Goal: Task Accomplishment & Management: Manage account settings

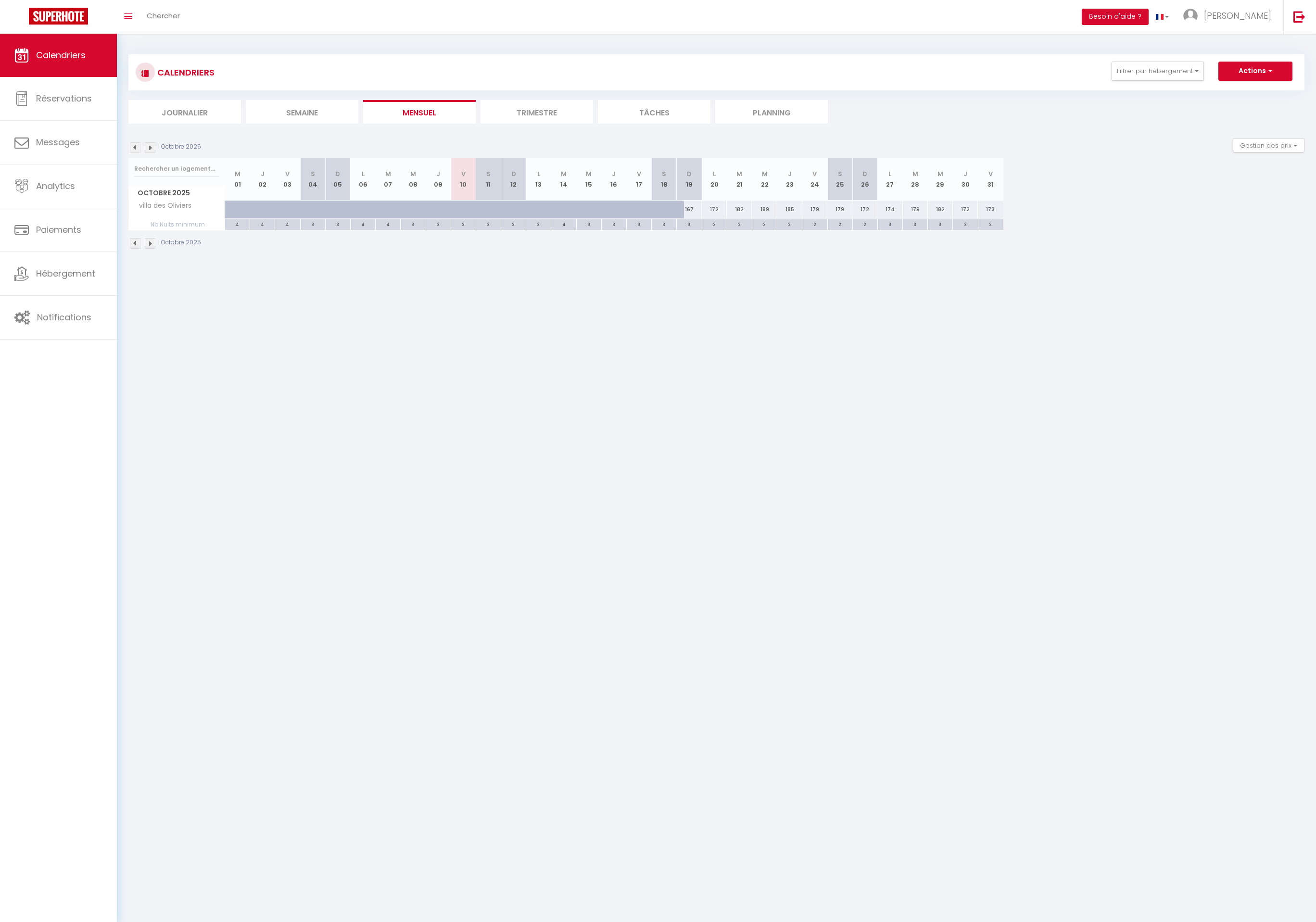
scroll to position [34, 0]
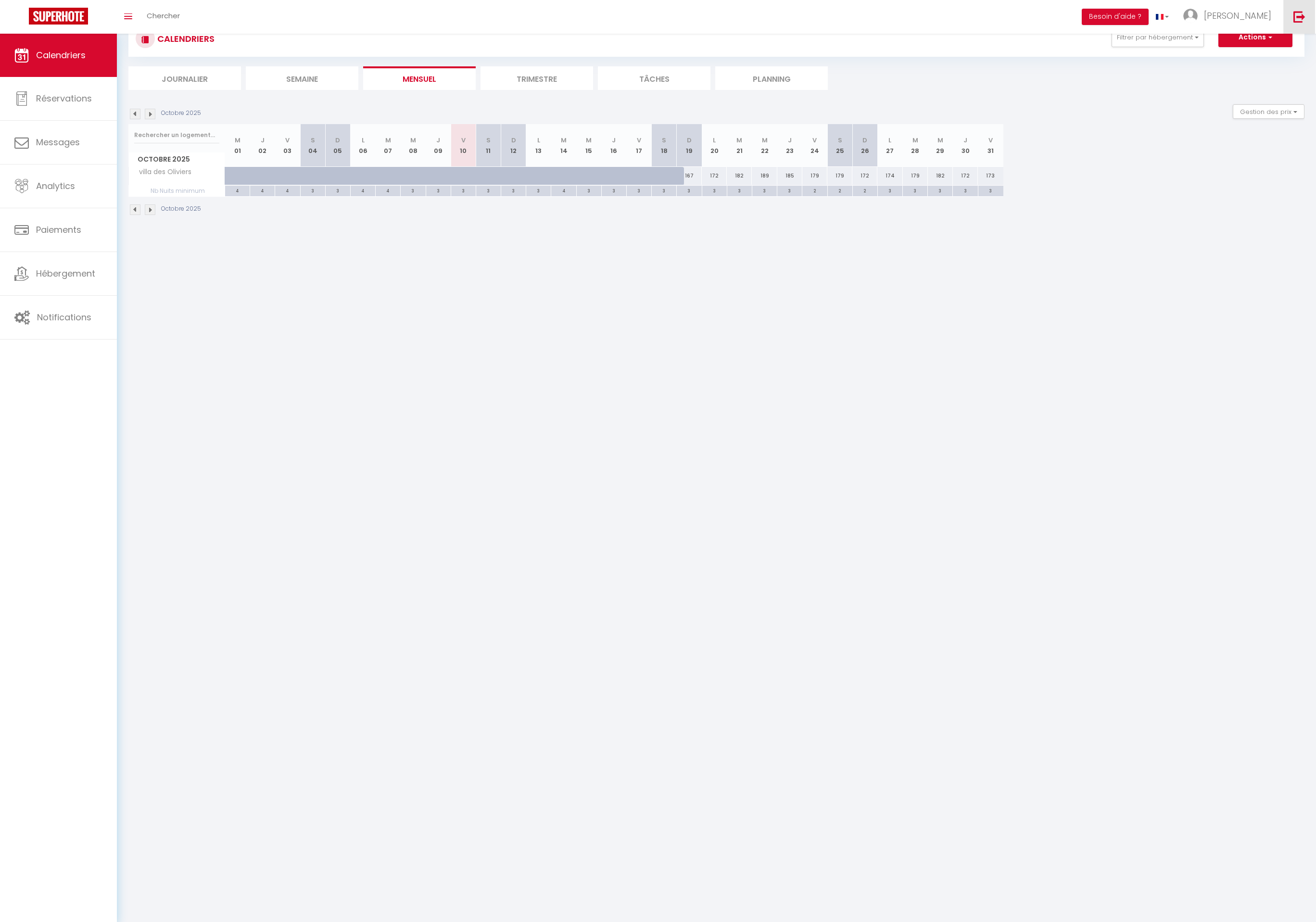
click at [1296, 15] on img at bounding box center [1299, 17] width 12 height 12
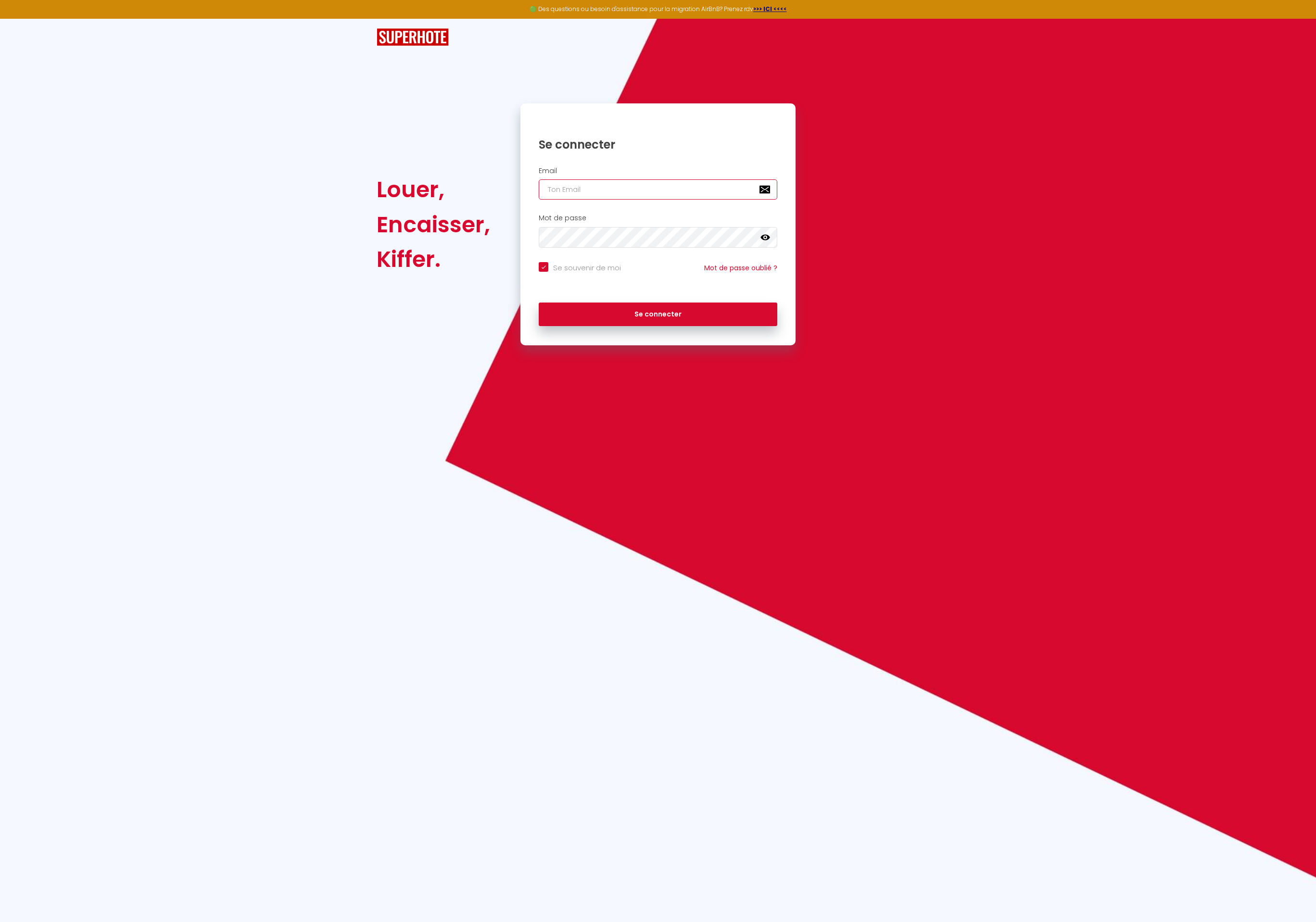
type input "Défault"
checkbox input "true"
drag, startPoint x: 623, startPoint y: 195, endPoint x: 515, endPoint y: 196, distance: 108.0
click at [515, 196] on div "Se connecter Email Défault Mot de passe false Se souvenir de moi Mot de passe o…" at bounding box center [658, 224] width 288 height 242
drag, startPoint x: 603, startPoint y: 187, endPoint x: 538, endPoint y: 186, distance: 65.0
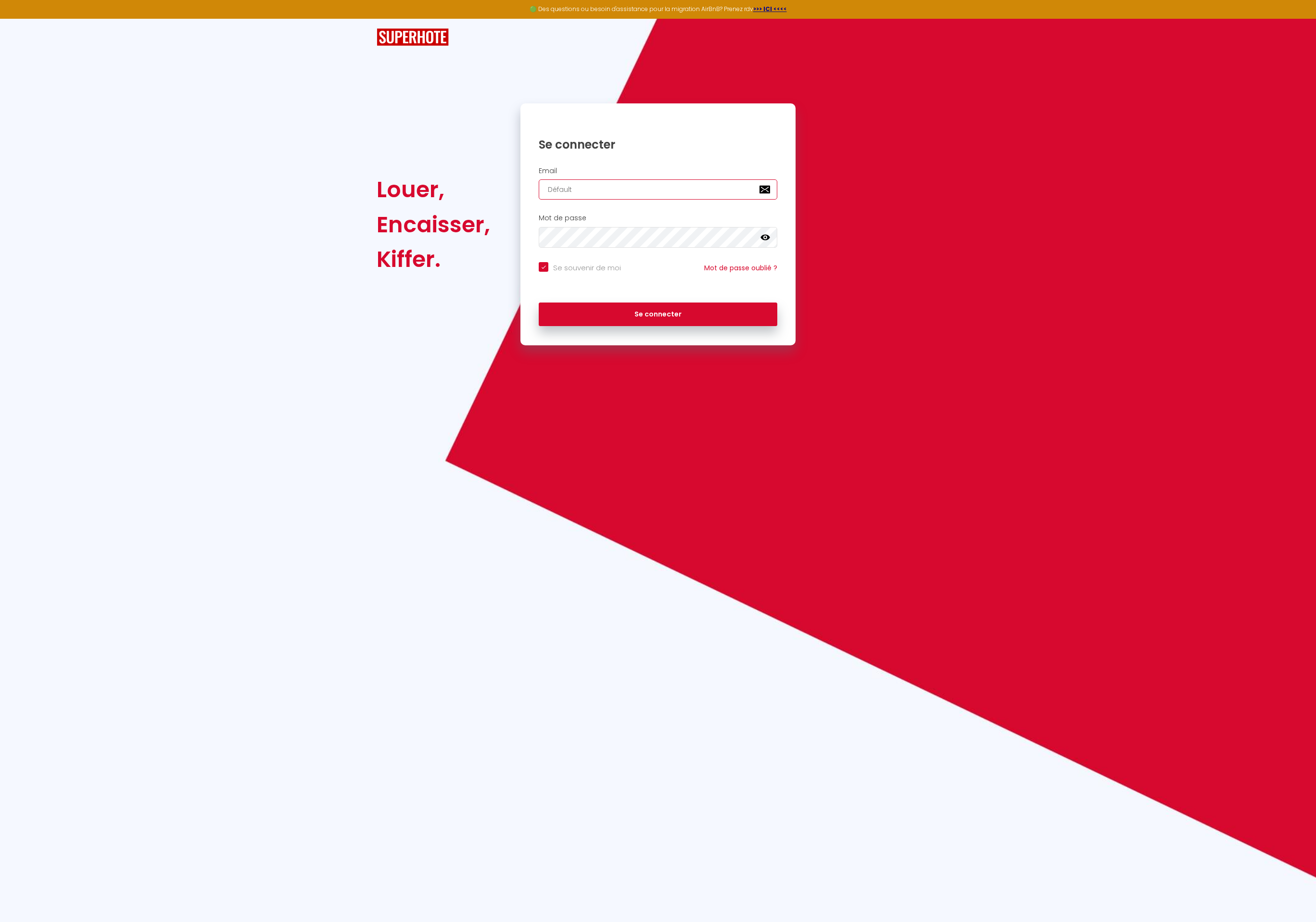
click at [538, 186] on div "Email Défault" at bounding box center [658, 183] width 263 height 33
paste input "[EMAIL_ADDRESS][DOMAIN_NAME]"
type input "[EMAIL_ADDRESS][DOMAIN_NAME]"
checkbox input "true"
type input "[EMAIL_ADDRESS][DOMAIN_NAME]"
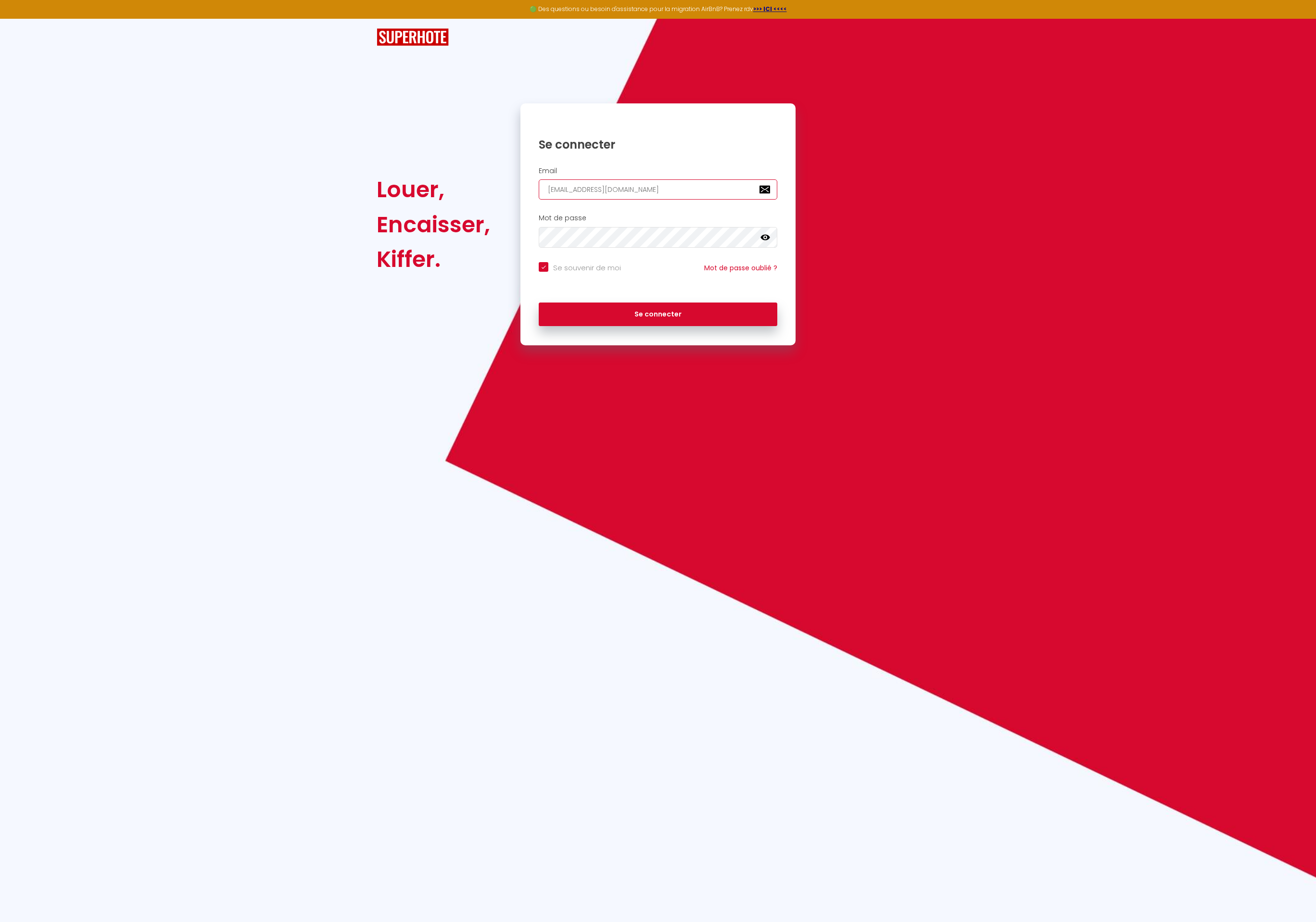
click at [539, 302] on button "Se connecter" at bounding box center [658, 314] width 239 height 24
checkbox input "true"
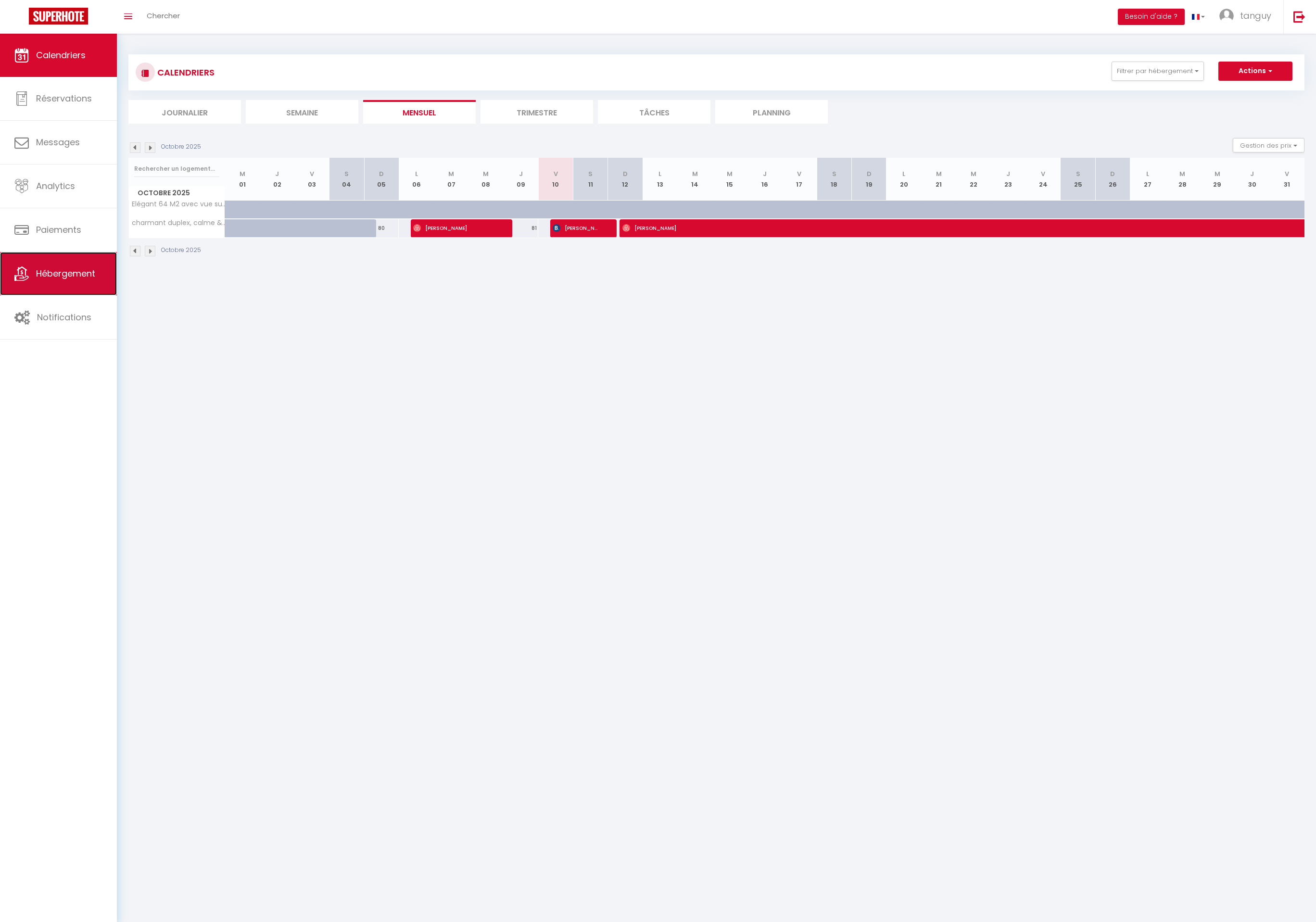
click at [40, 283] on link "Hébergement" at bounding box center [58, 273] width 117 height 43
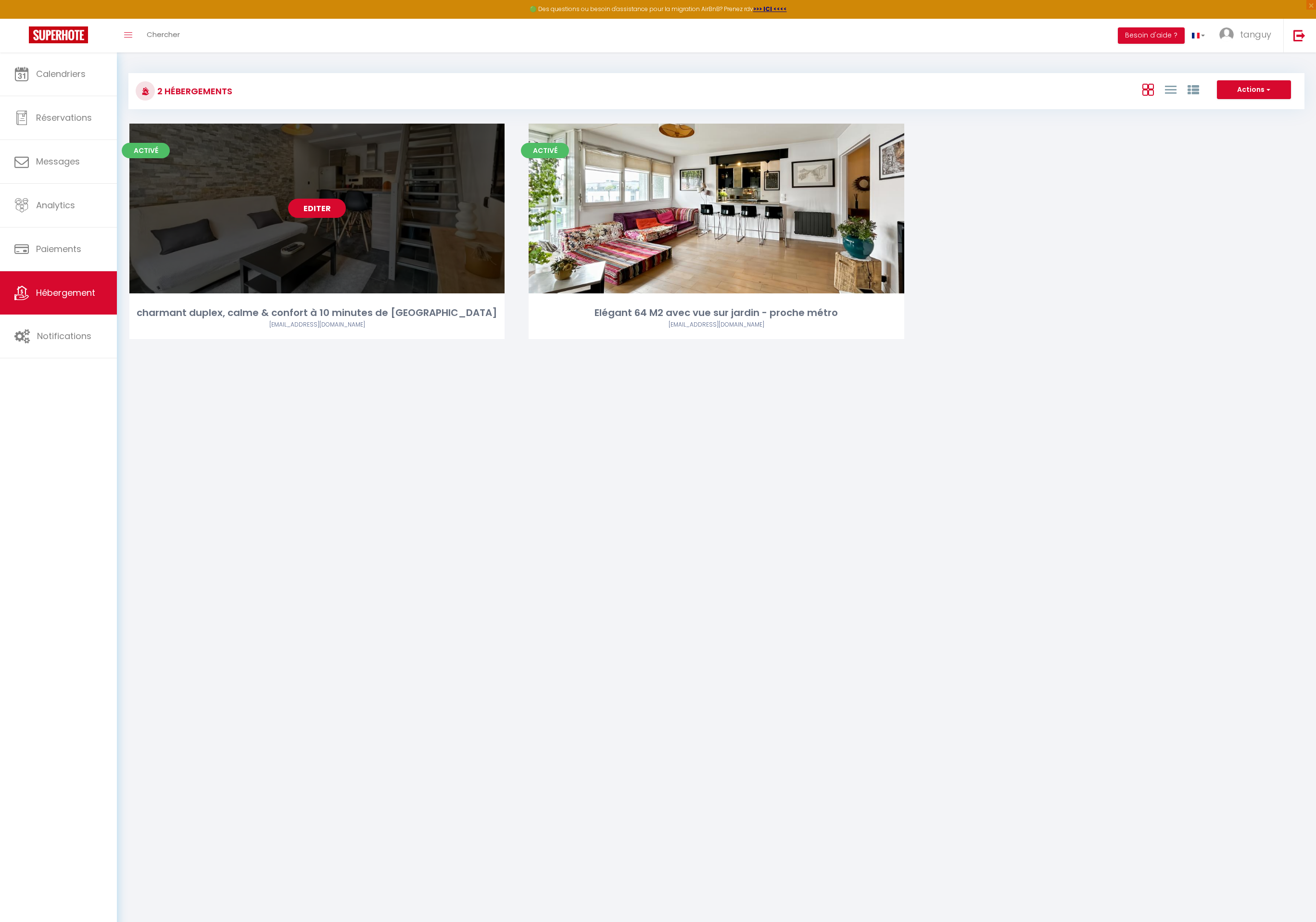
click at [304, 211] on link "Editer" at bounding box center [317, 209] width 58 height 19
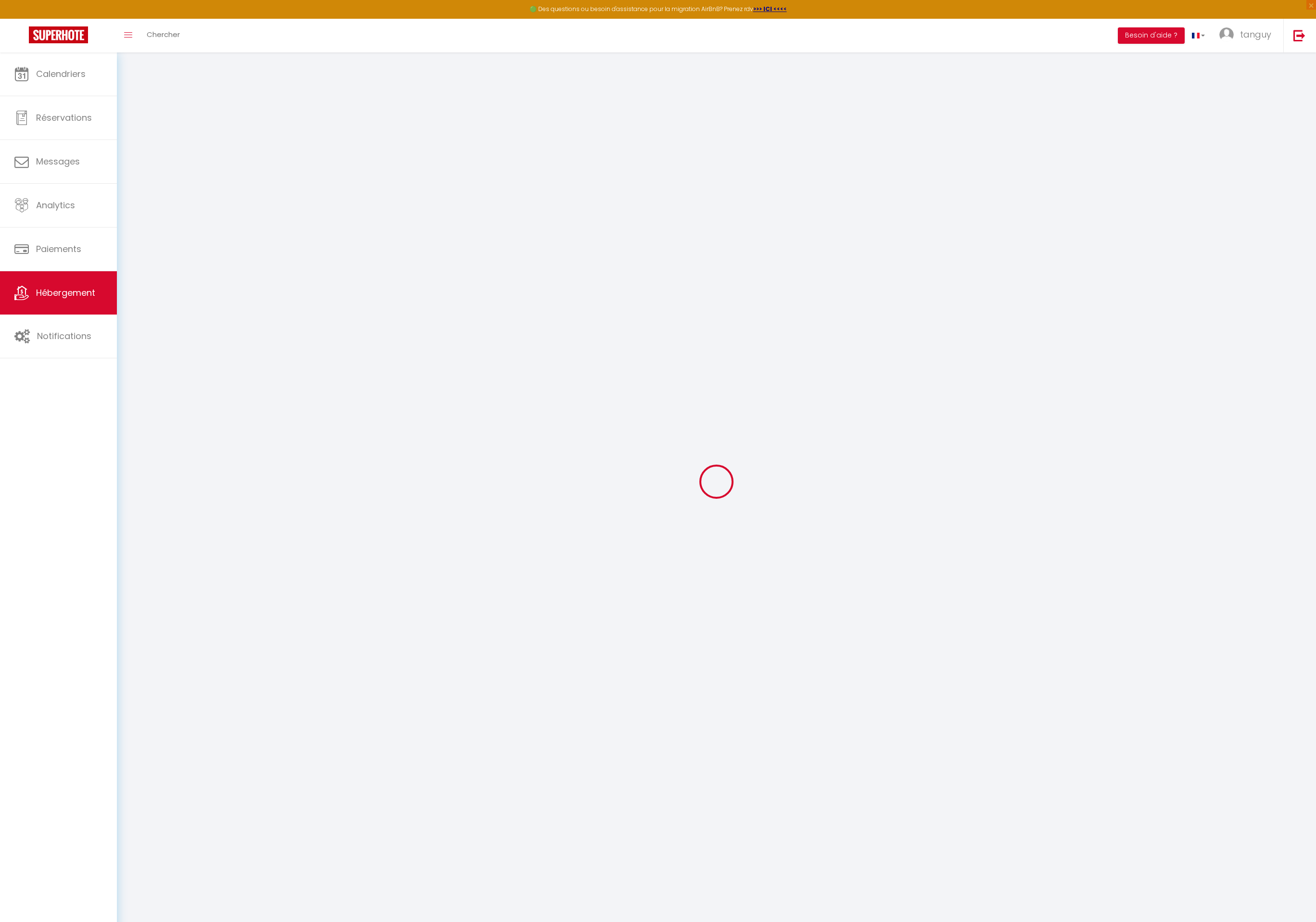
checkbox input "true"
checkbox input "false"
checkbox input "true"
checkbox input "false"
select select "16:00"
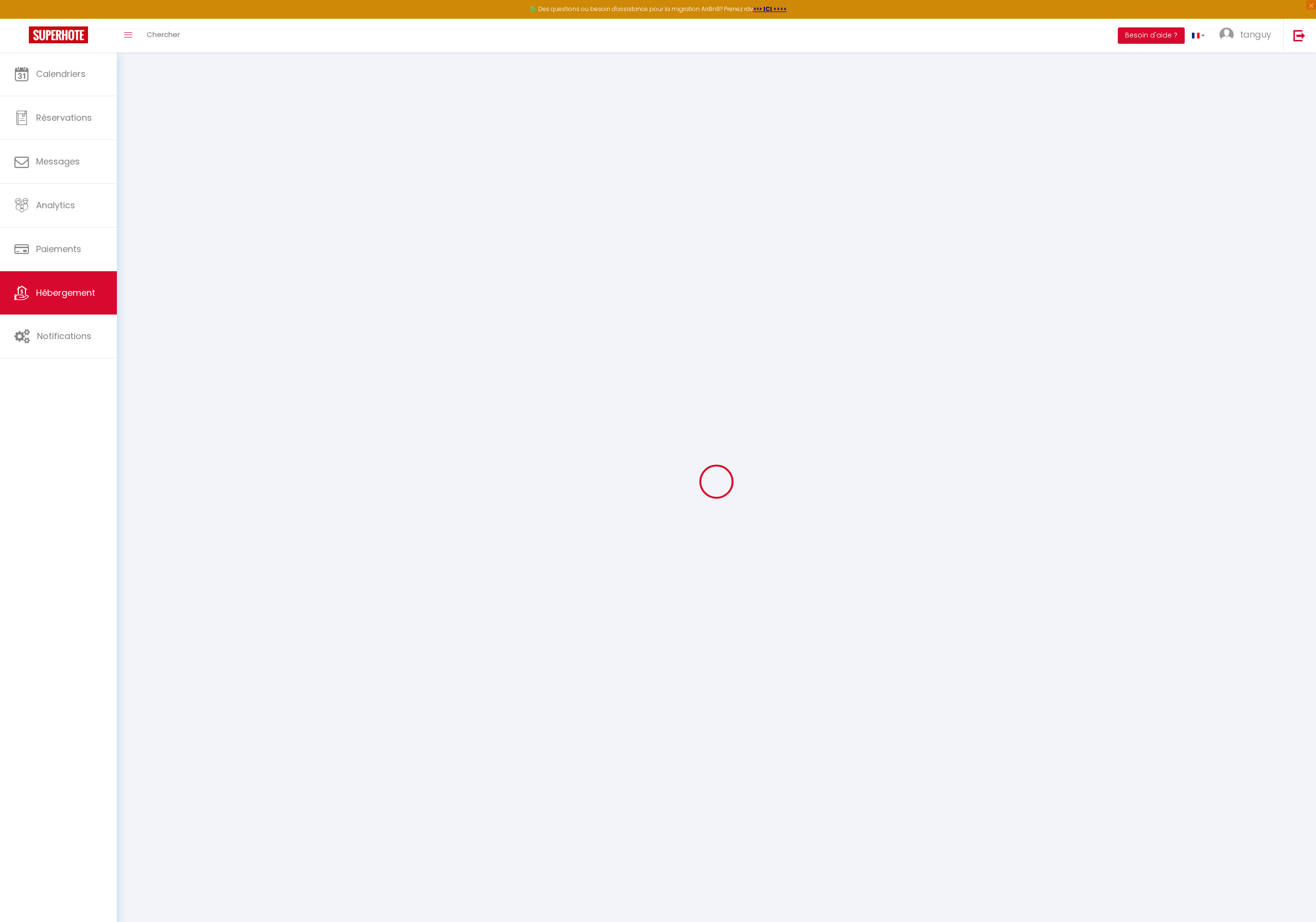
select select "23:45"
select select "11:00"
select select "30"
select select "120"
select select "+ 20 %"
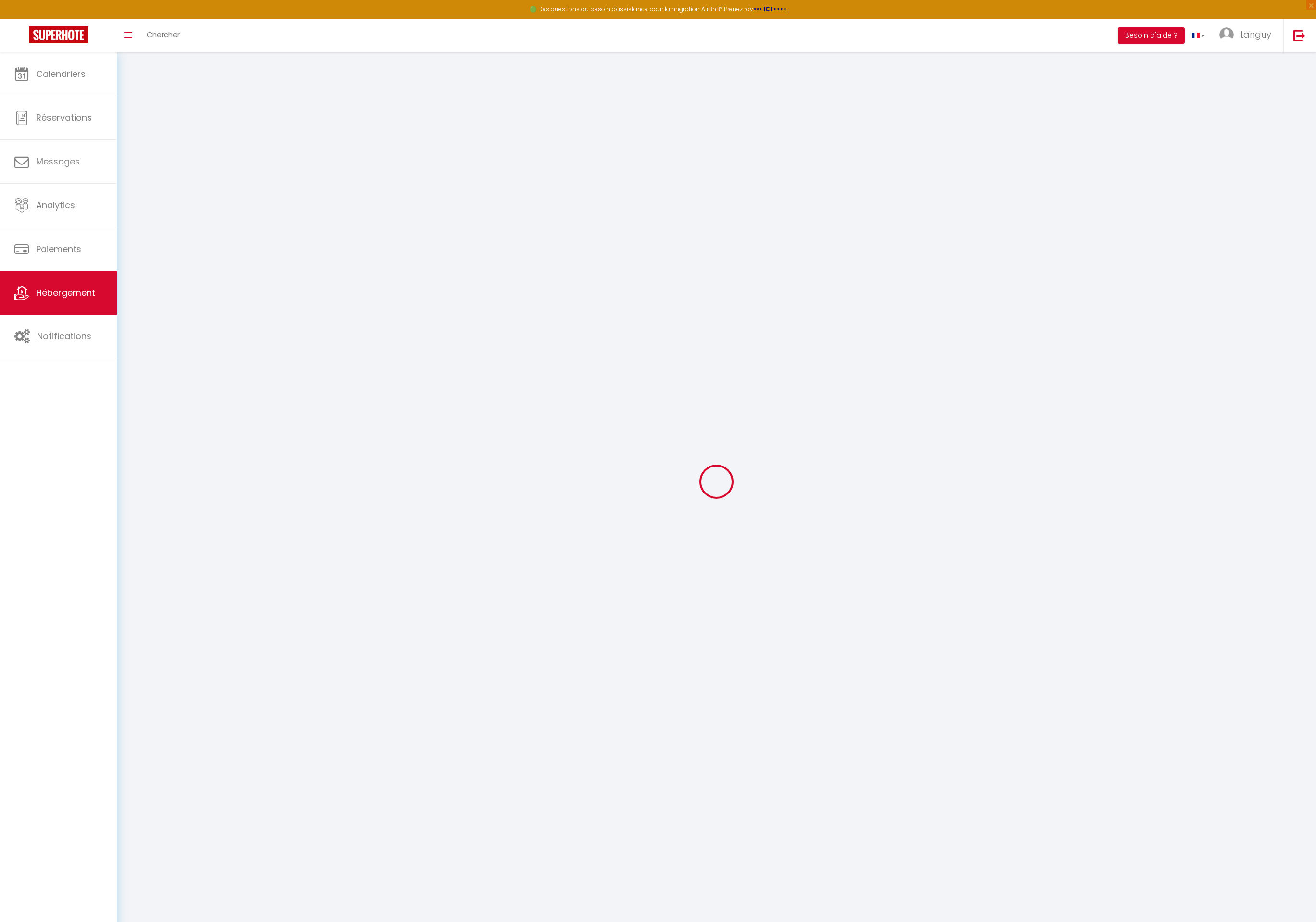
select select "+ 38 %"
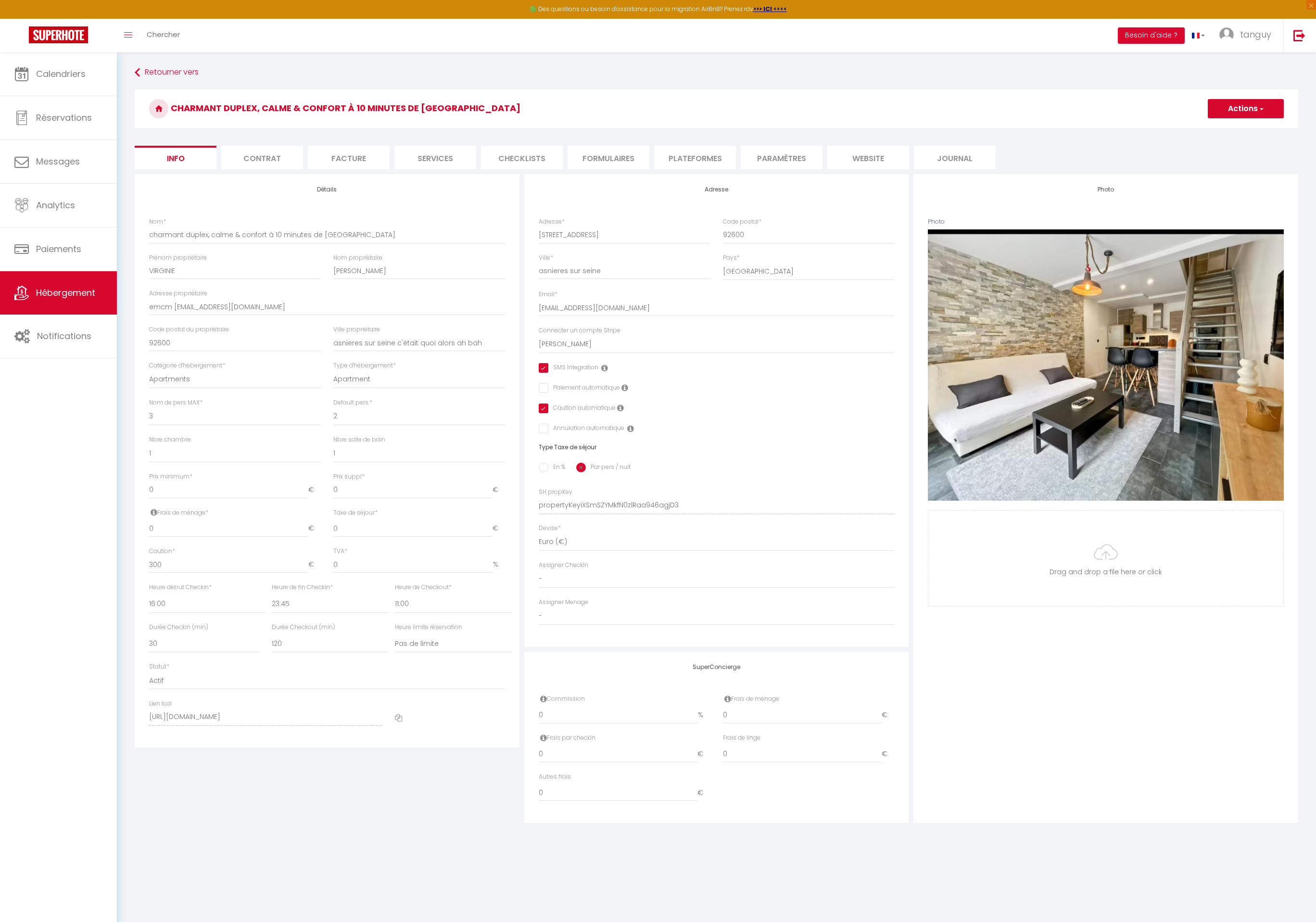
checkbox input "true"
checkbox input "false"
checkbox input "true"
checkbox input "false"
select select "well_reviewed_guests"
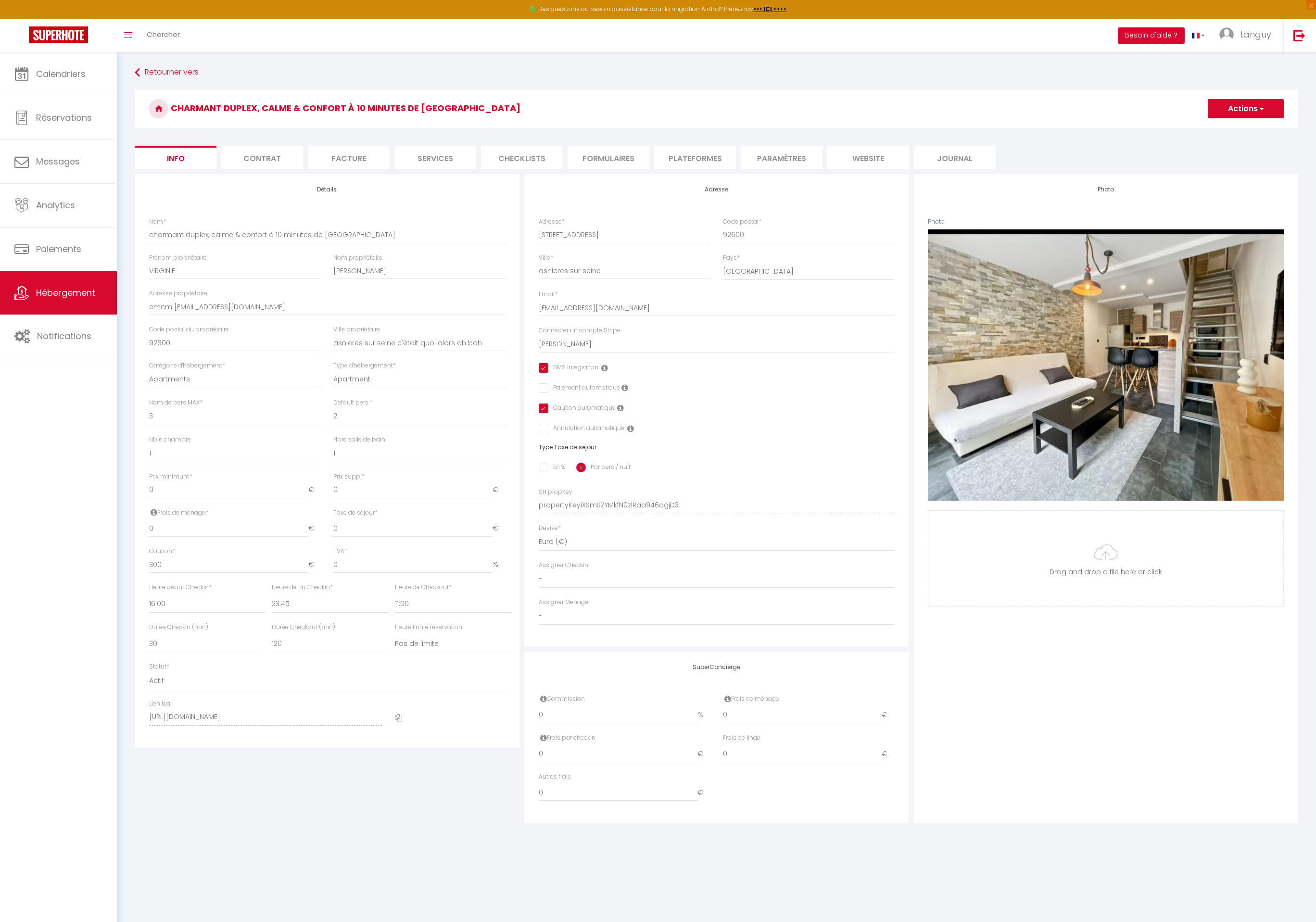
select select "EUR"
select select
select select "22790-1405227217995636683"
click at [685, 156] on li "Plateformes" at bounding box center [695, 158] width 82 height 24
select select
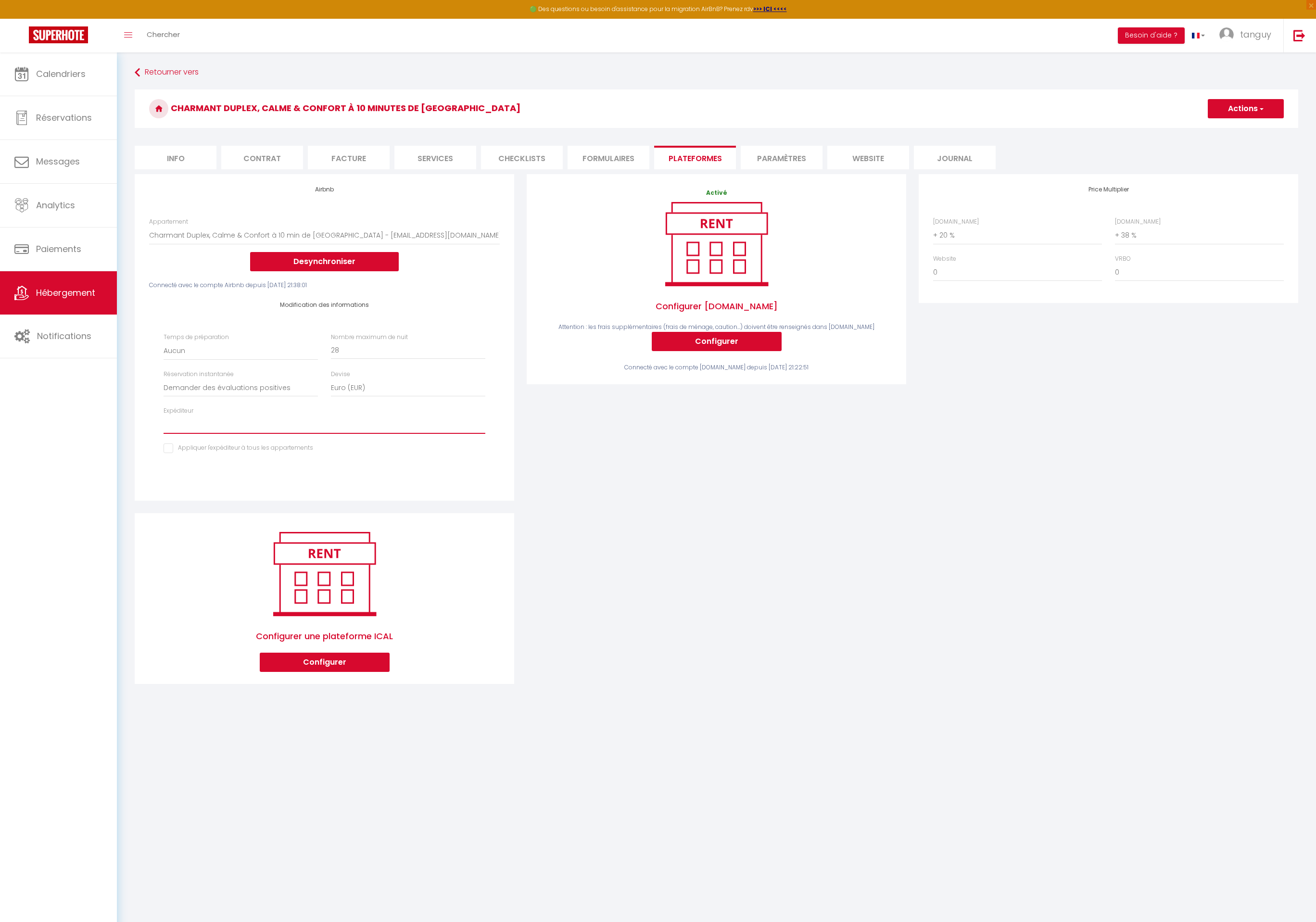
click at [319, 424] on select "[EMAIL_ADDRESS][DOMAIN_NAME] [EMAIL_ADDRESS][DOMAIN_NAME] [EMAIL_ADDRESS][DOMAI…" at bounding box center [324, 425] width 322 height 18
click at [79, 292] on span "Hébergement" at bounding box center [65, 293] width 59 height 12
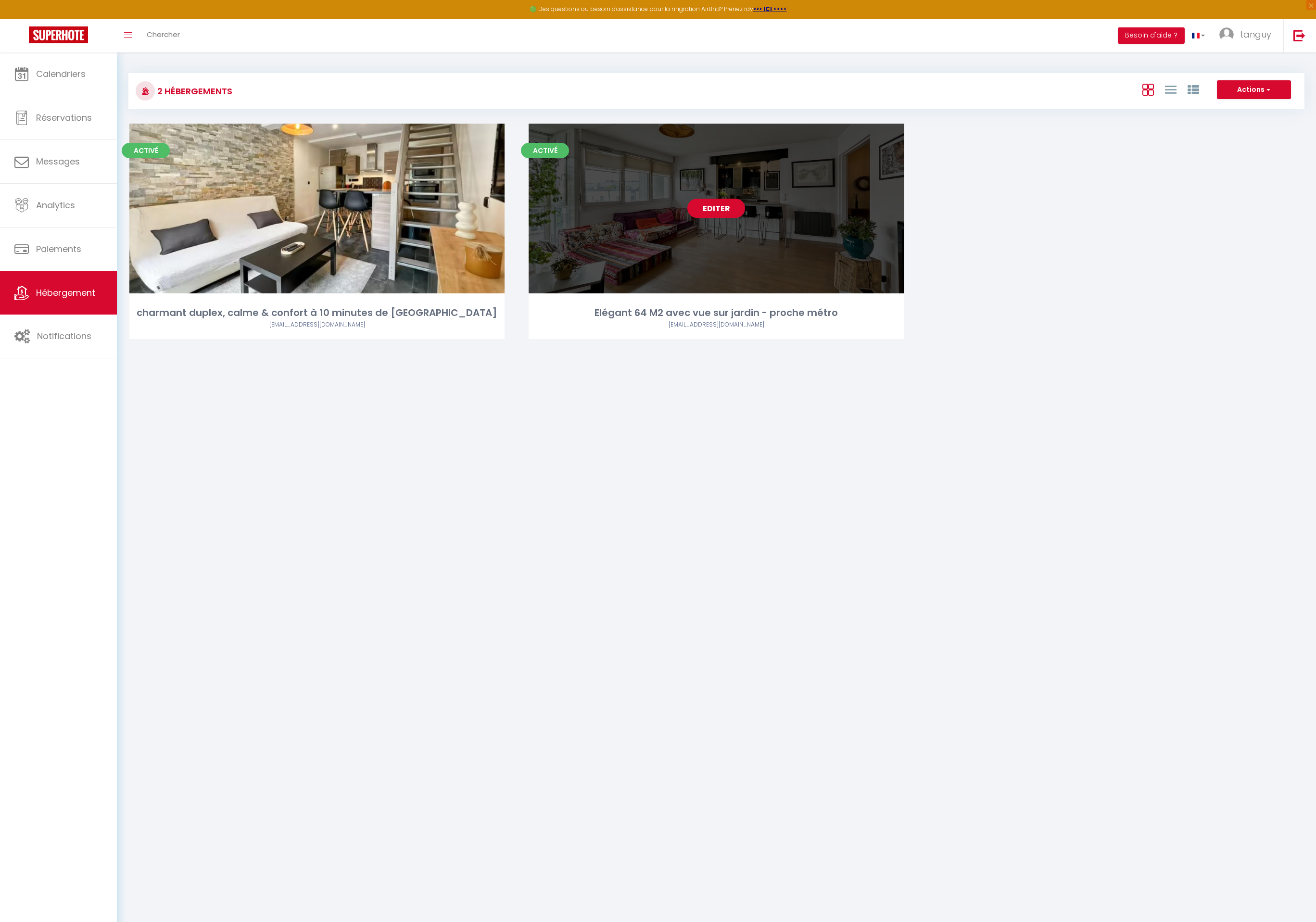
click at [701, 217] on link "Editer" at bounding box center [716, 209] width 58 height 19
select select "3"
select select "2"
select select "1"
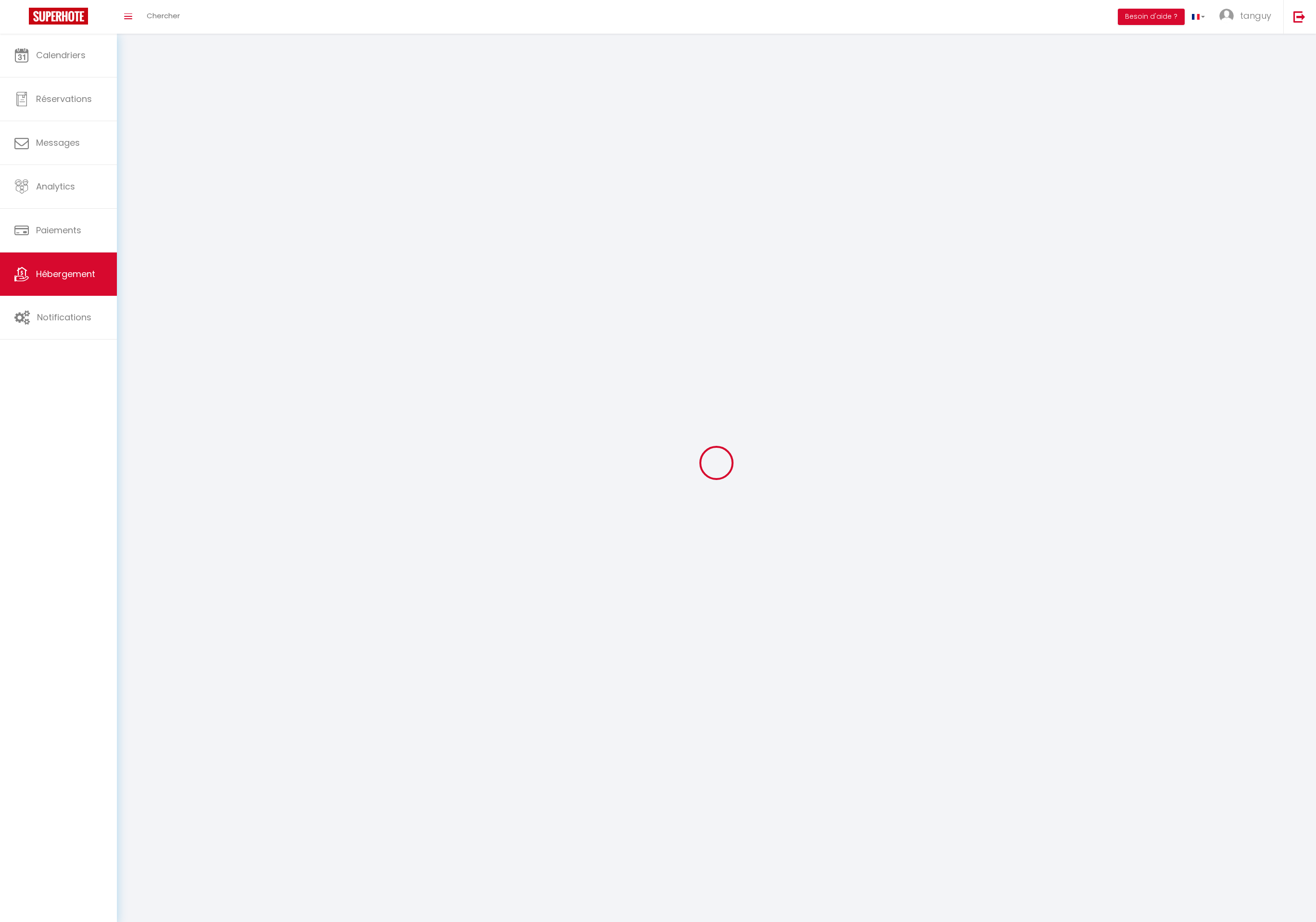
select select
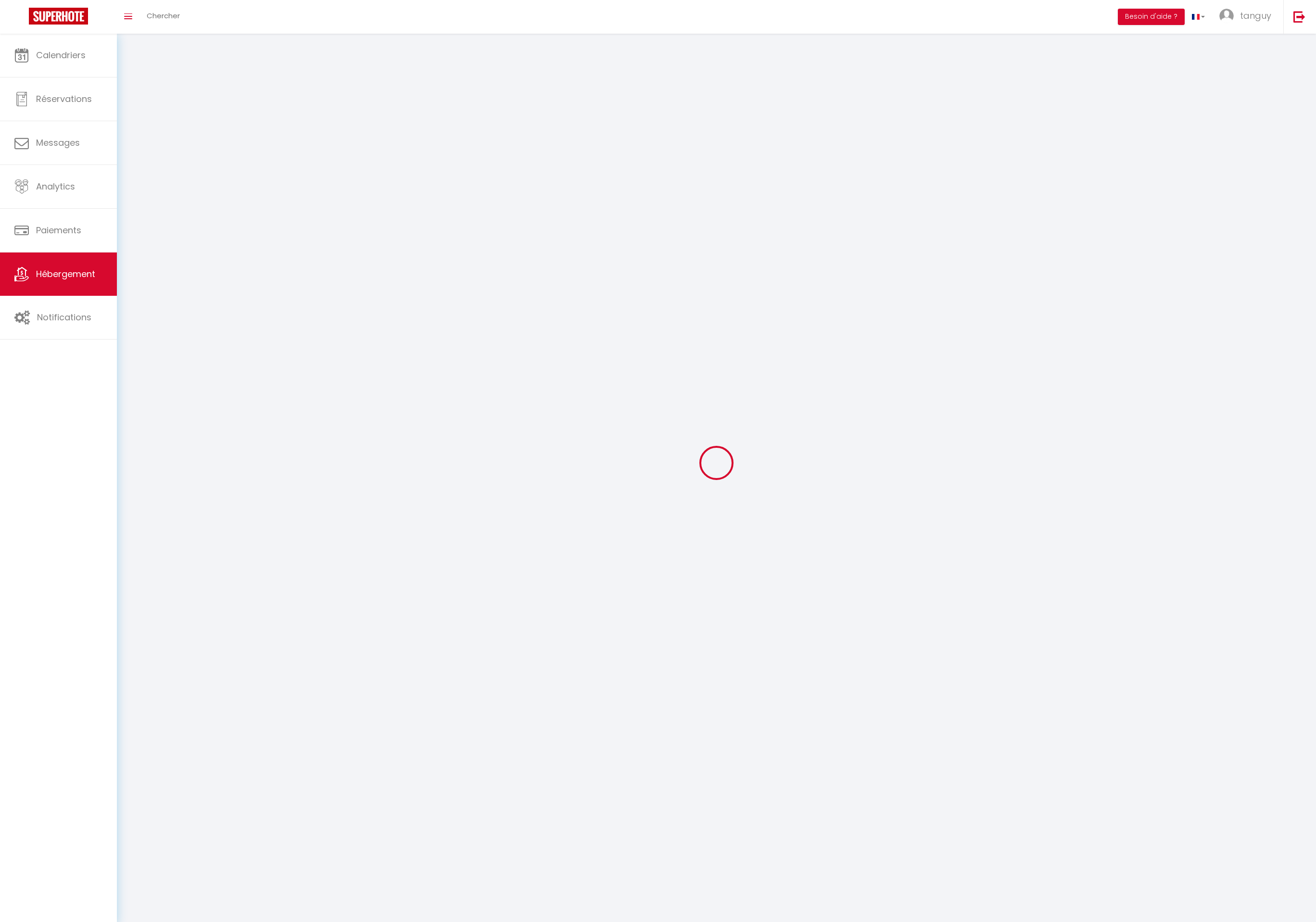
select select
checkbox input "false"
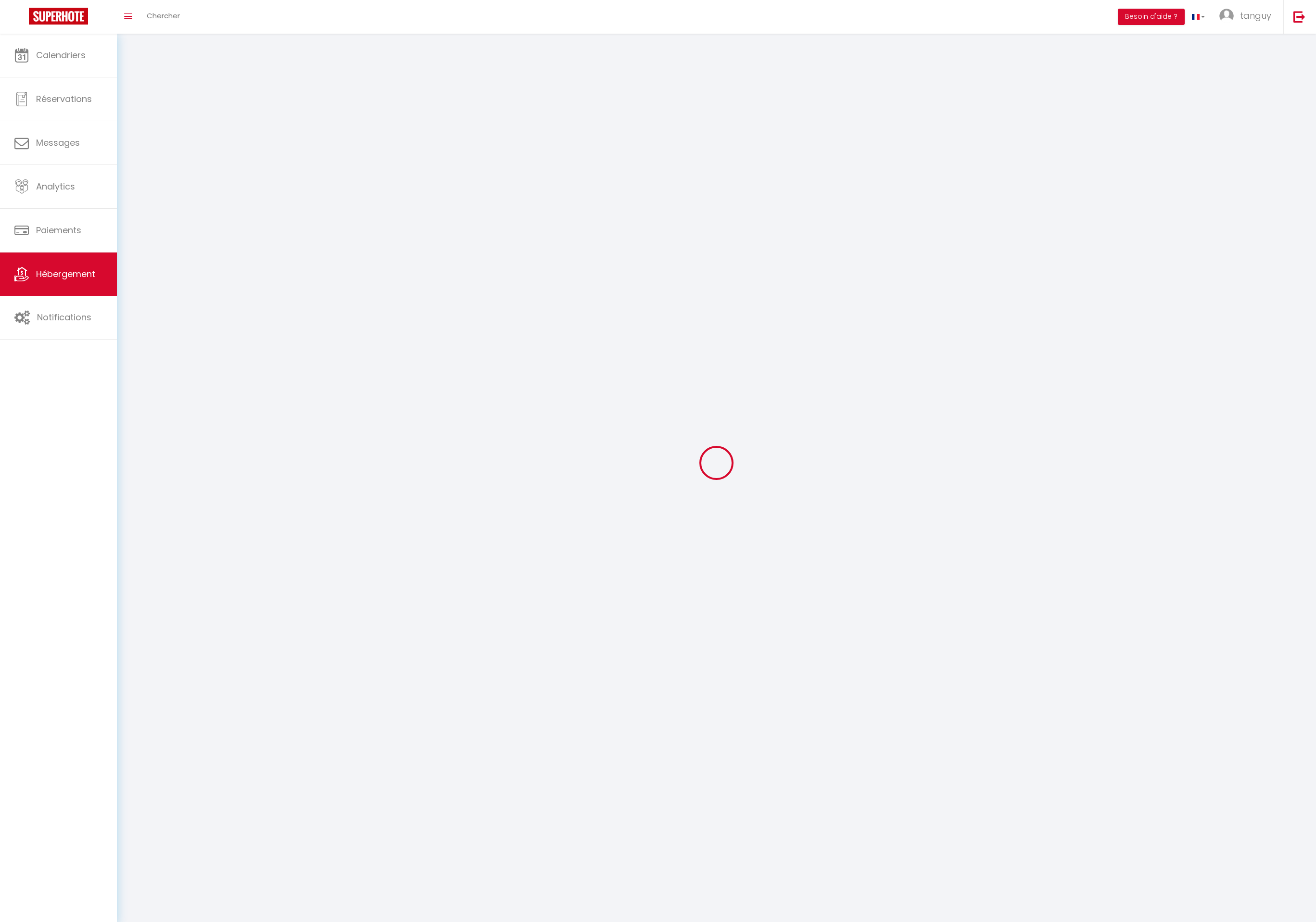
select select
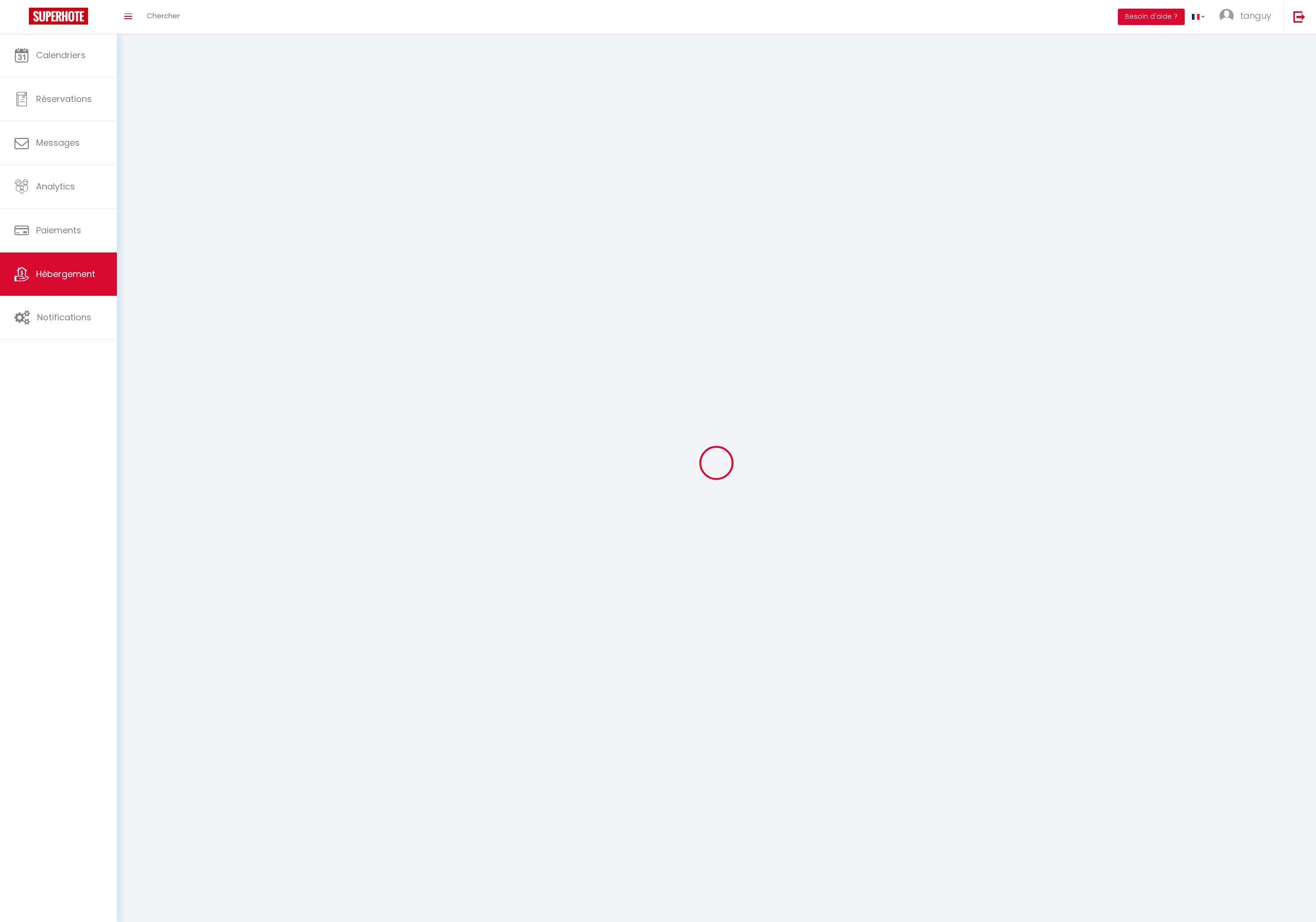
select select
checkbox input "false"
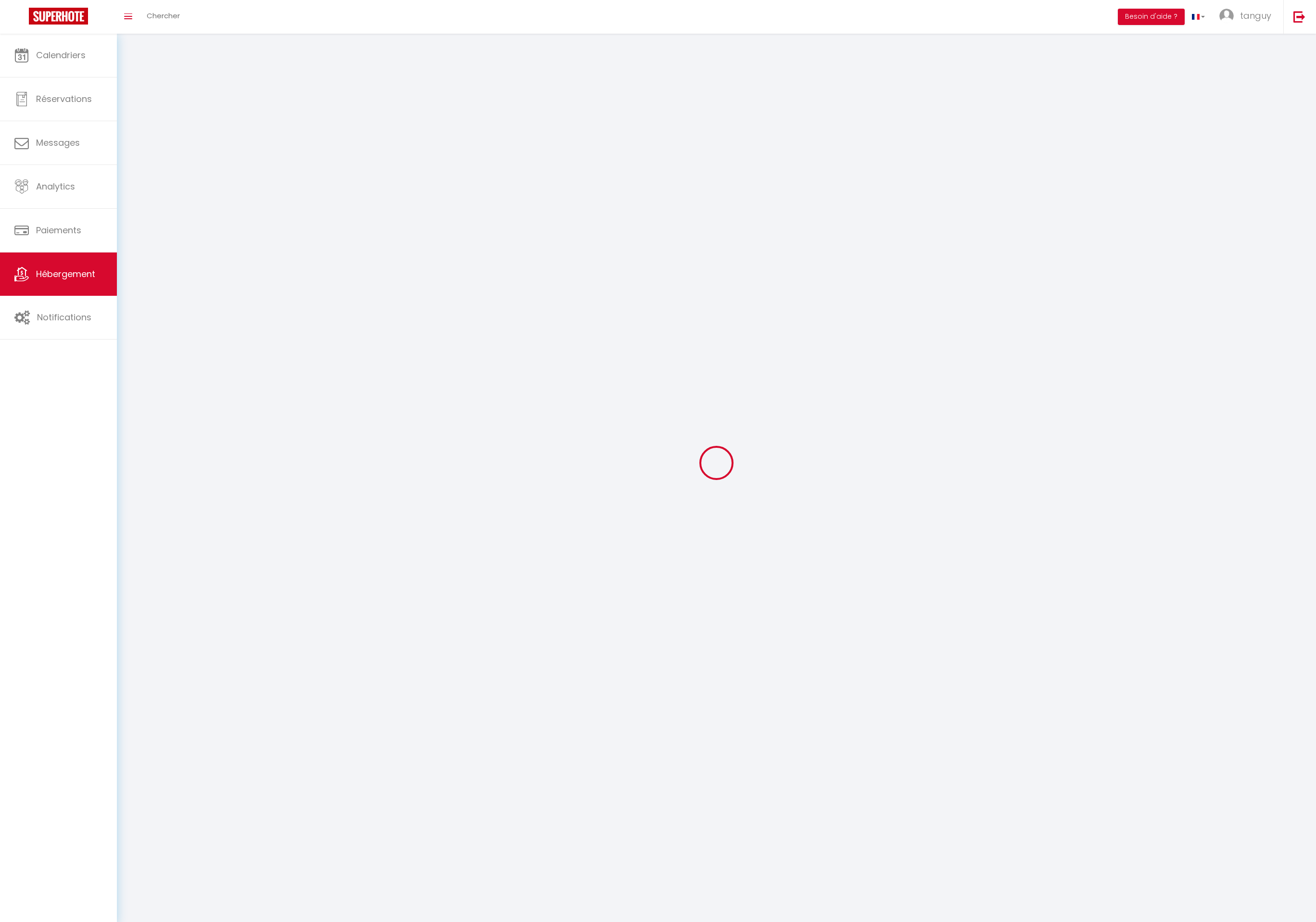
checkbox input "false"
select select
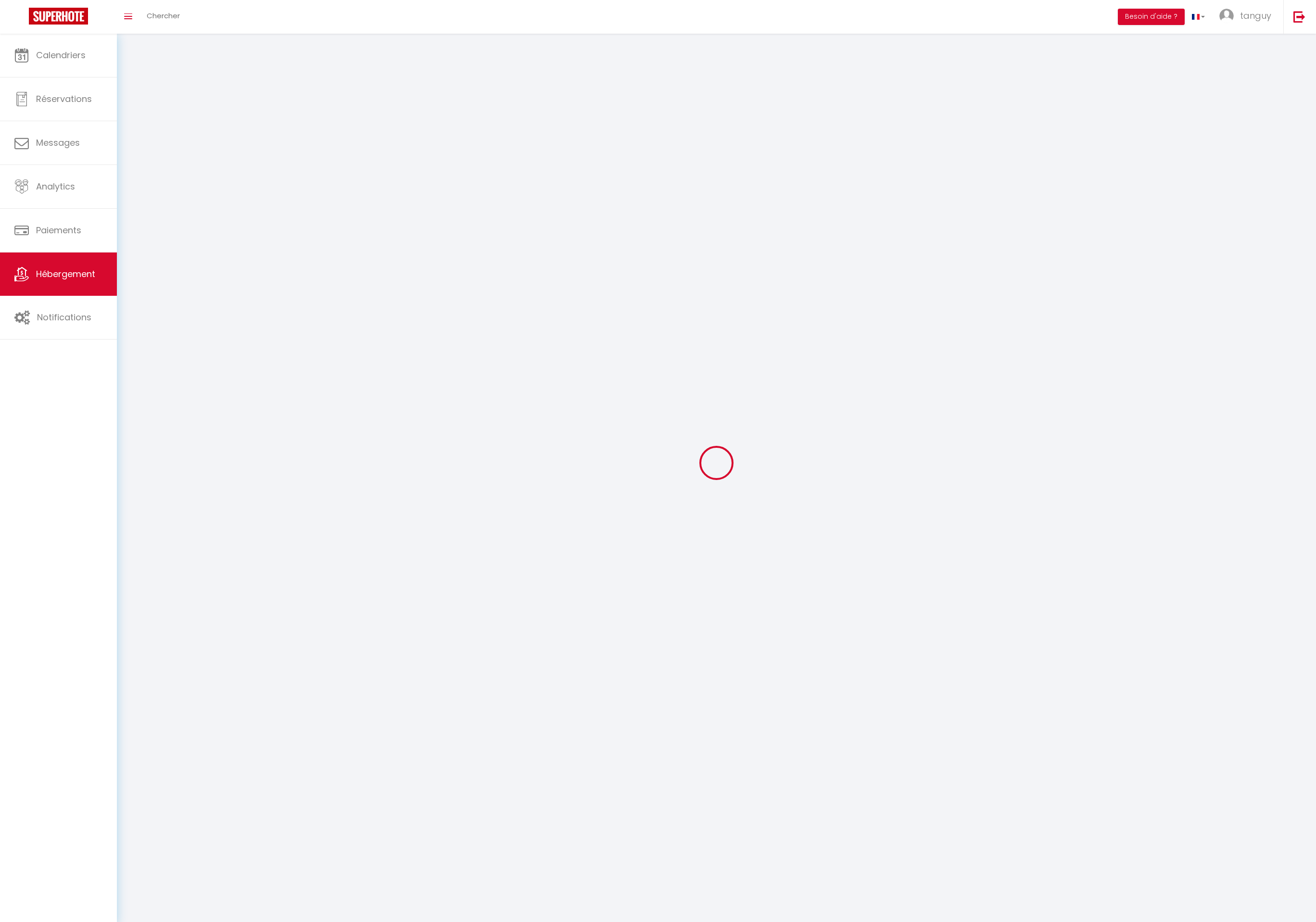
select select
checkbox input "false"
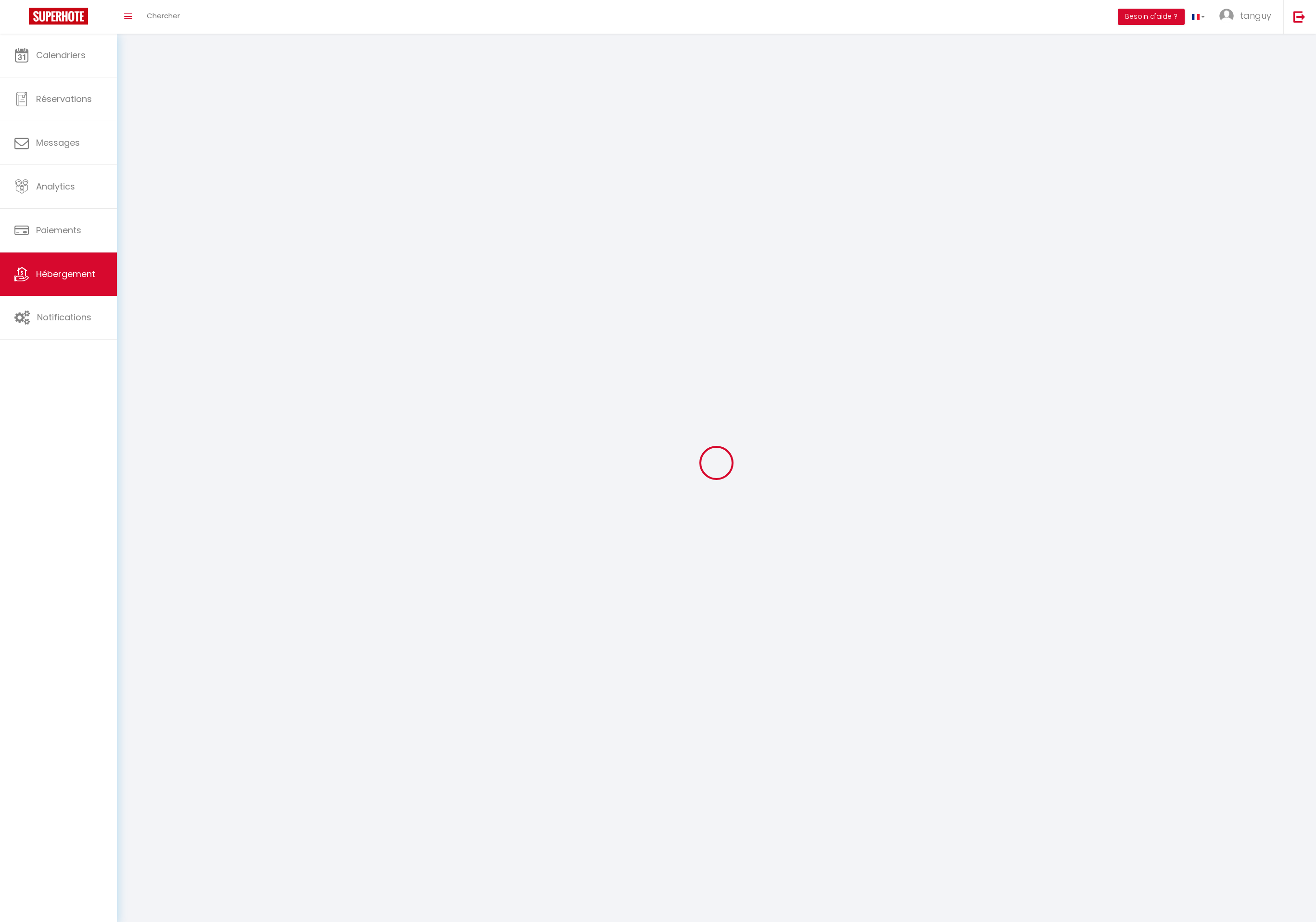
checkbox input "false"
select select
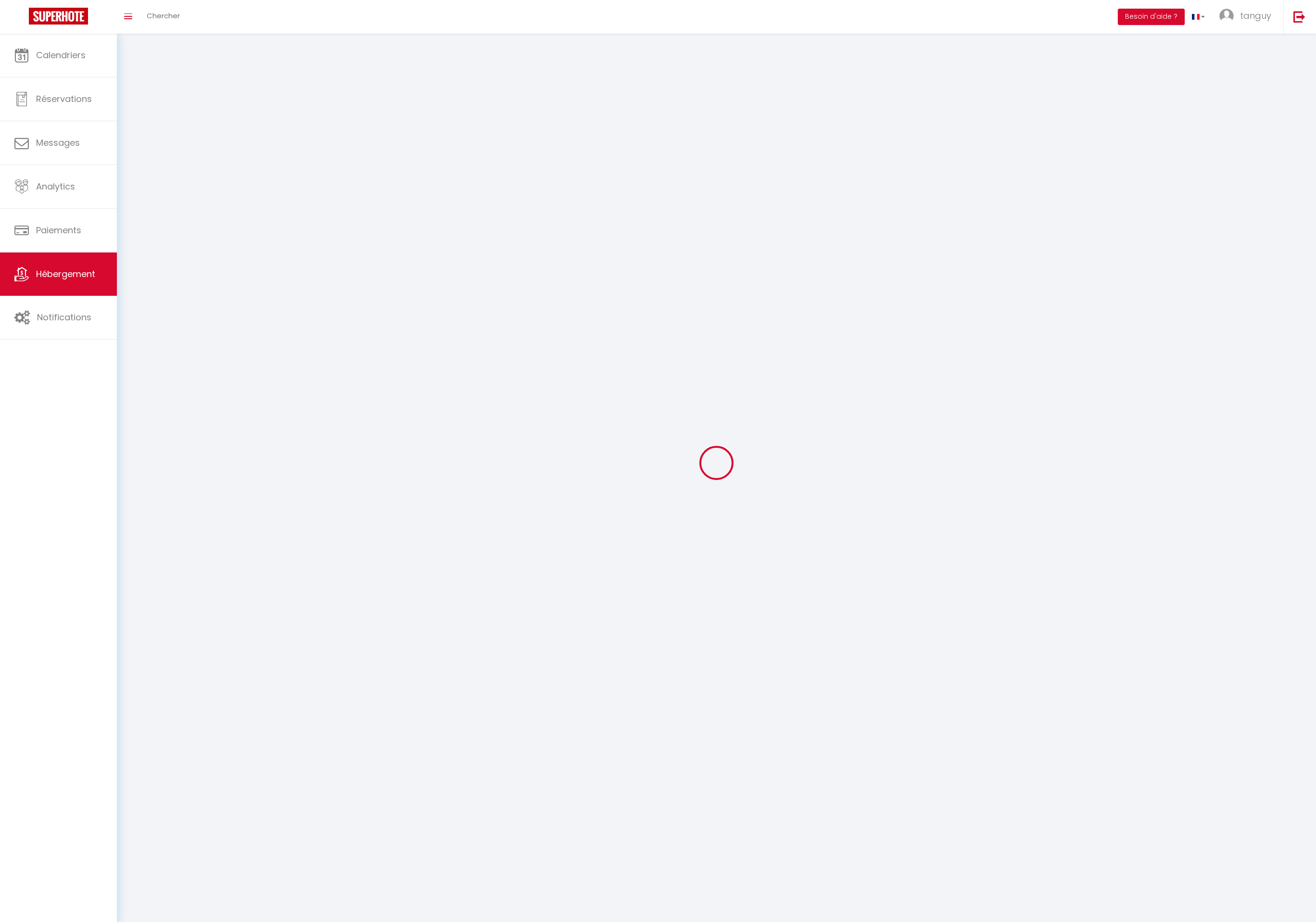
select select
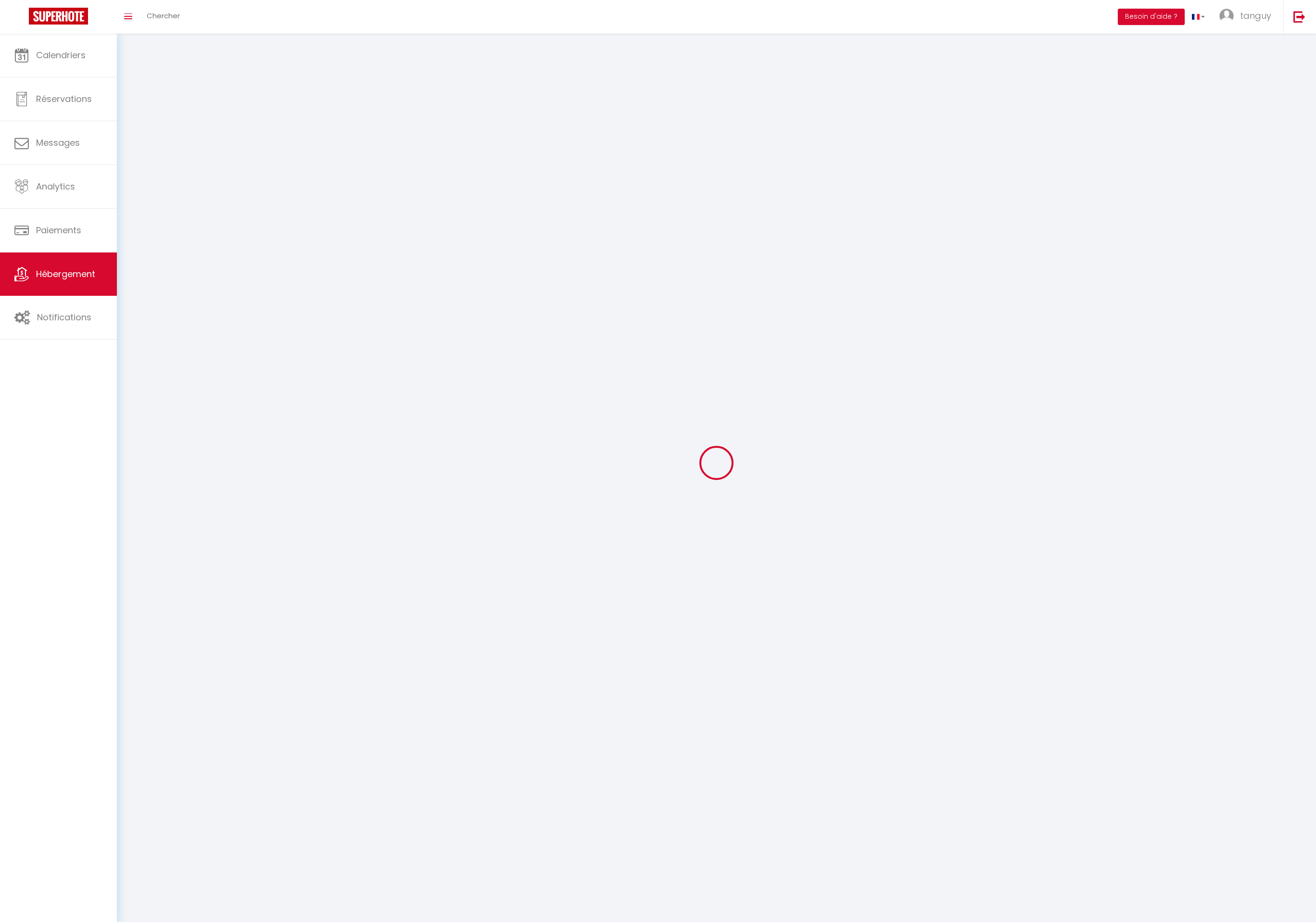
checkbox input "false"
select select
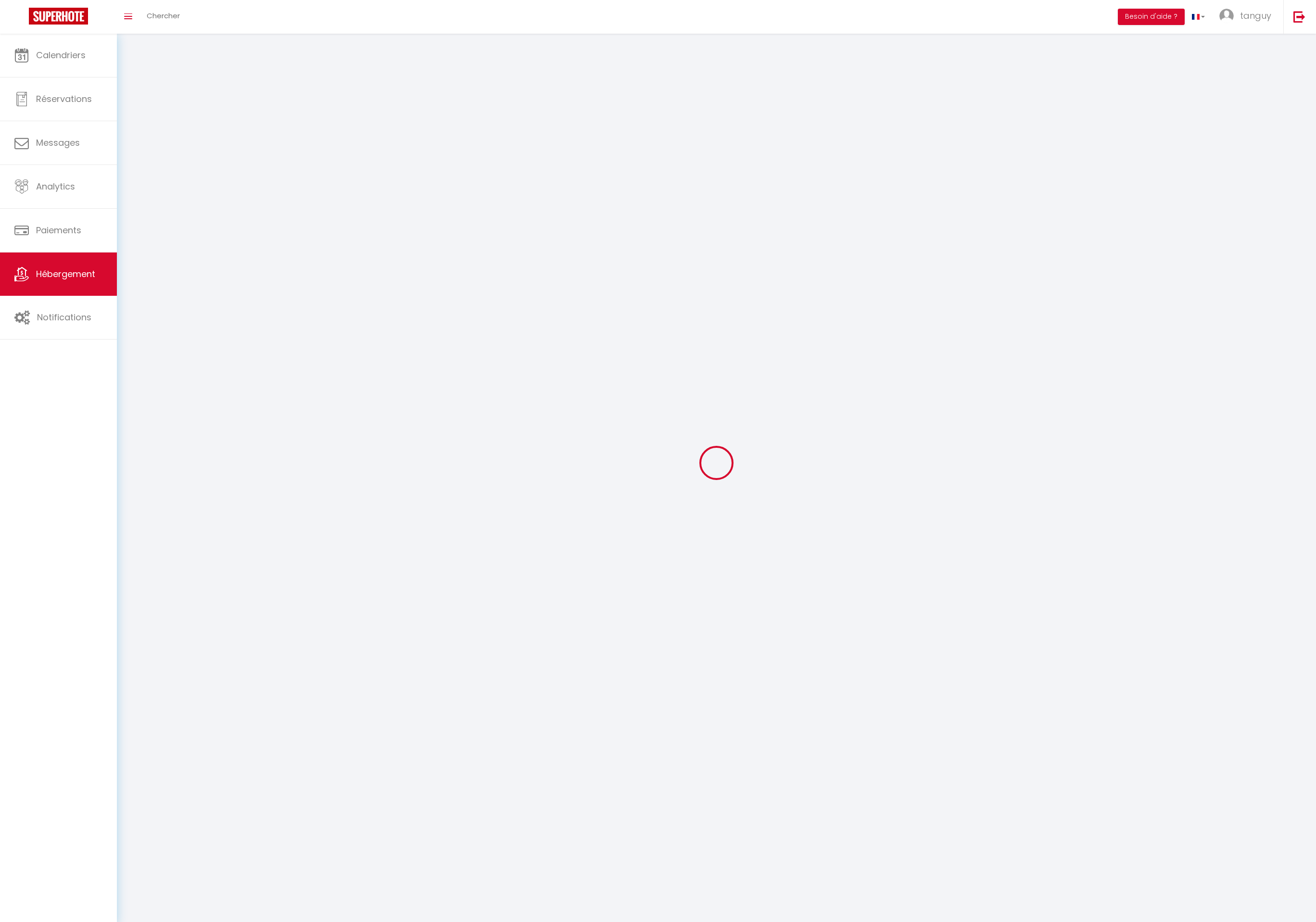
select select
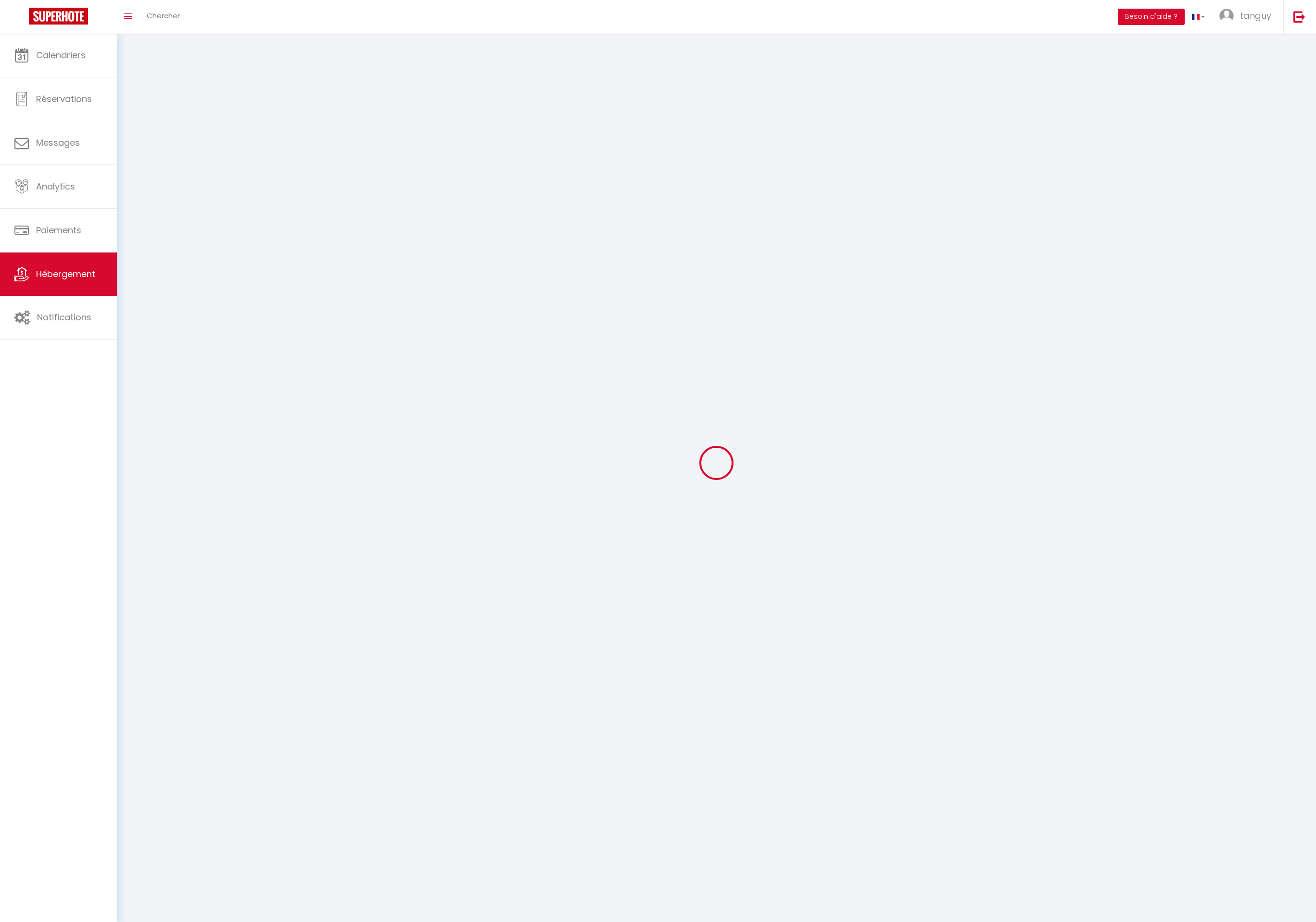
select select
checkbox input "false"
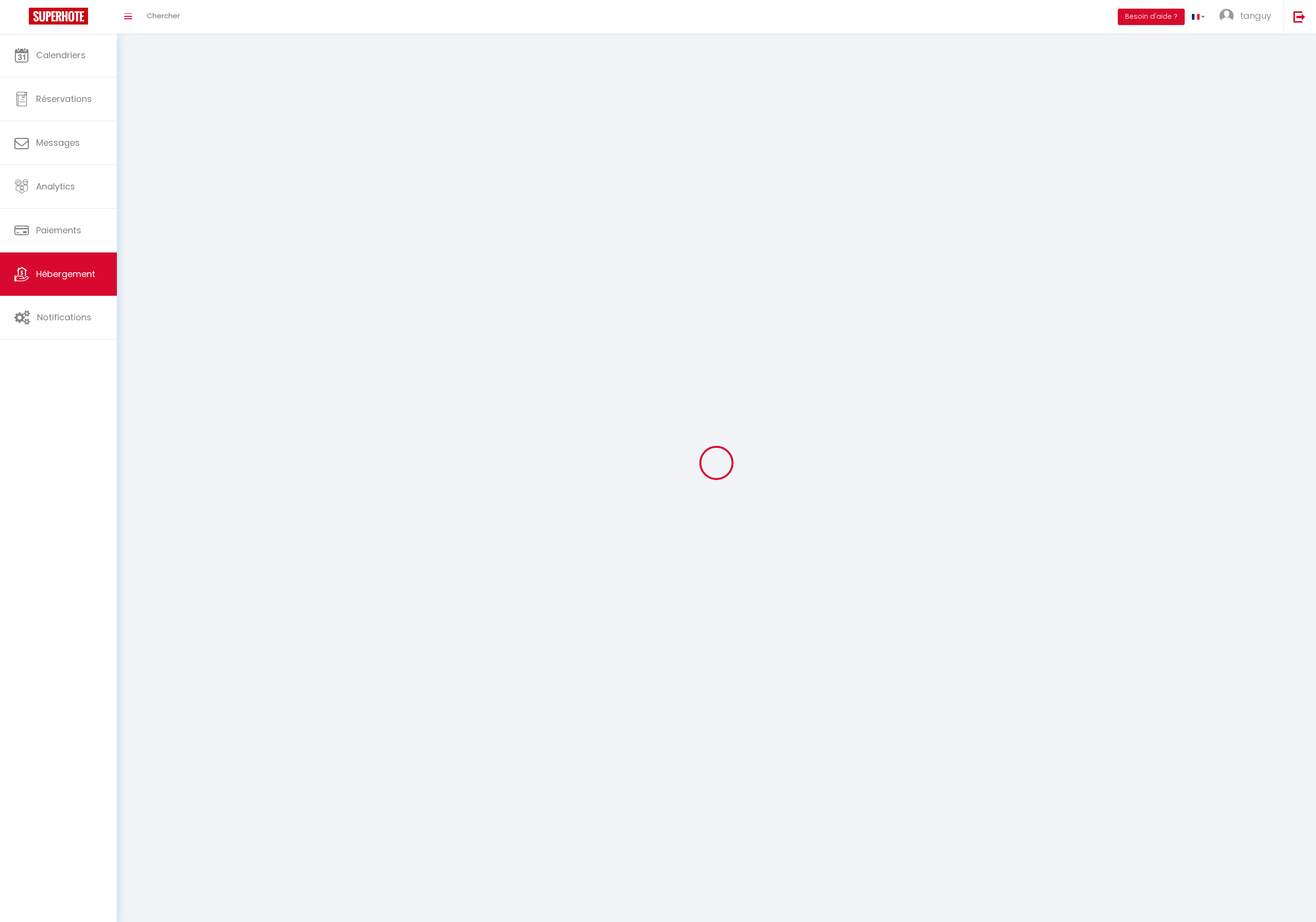
select select
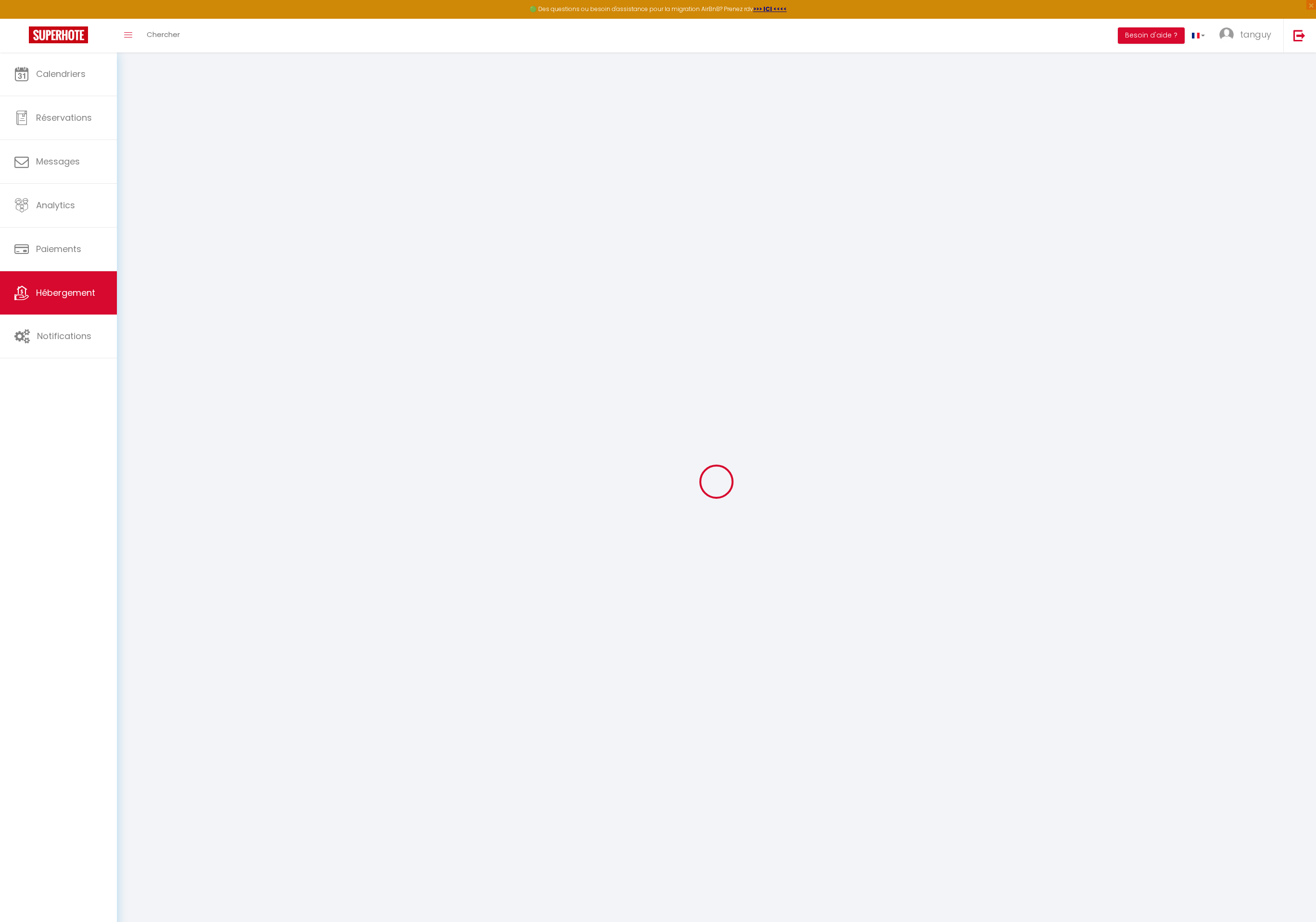
select select "15:00"
select select "23:45"
select select "11:00"
select select "30"
select select "120"
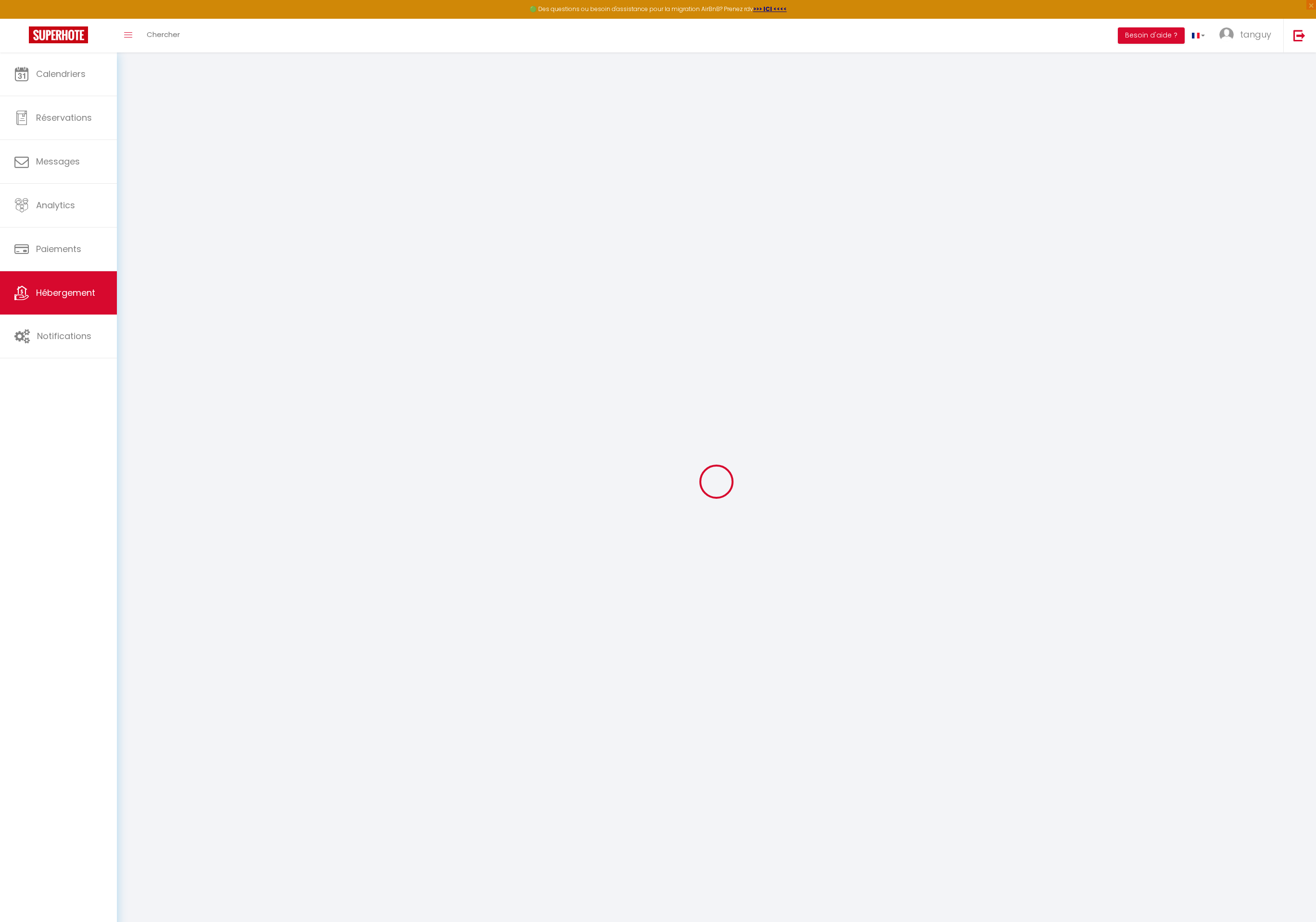
select select "+ 20 %"
select select "+ 38 %"
select select
checkbox input "false"
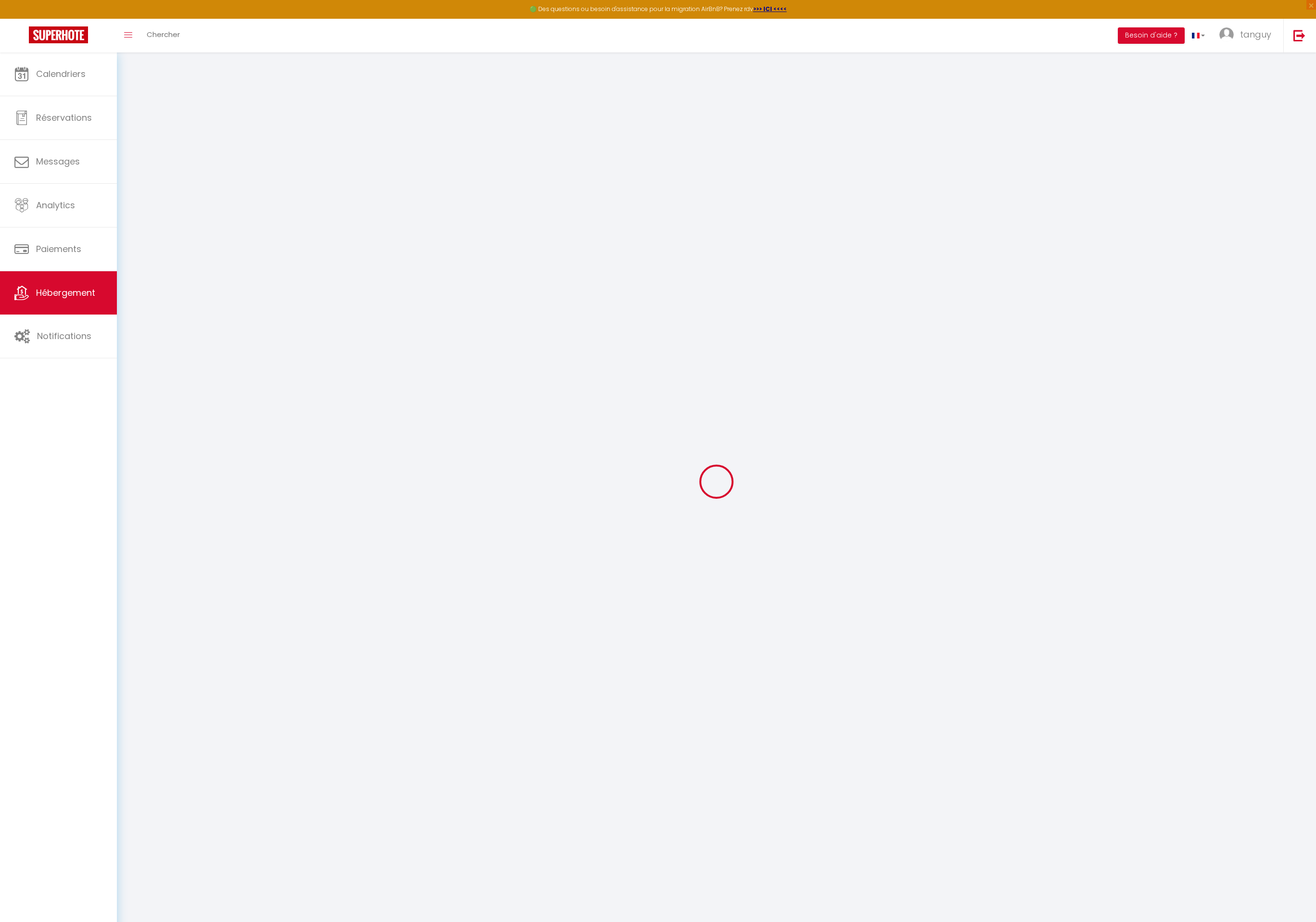
checkbox input "false"
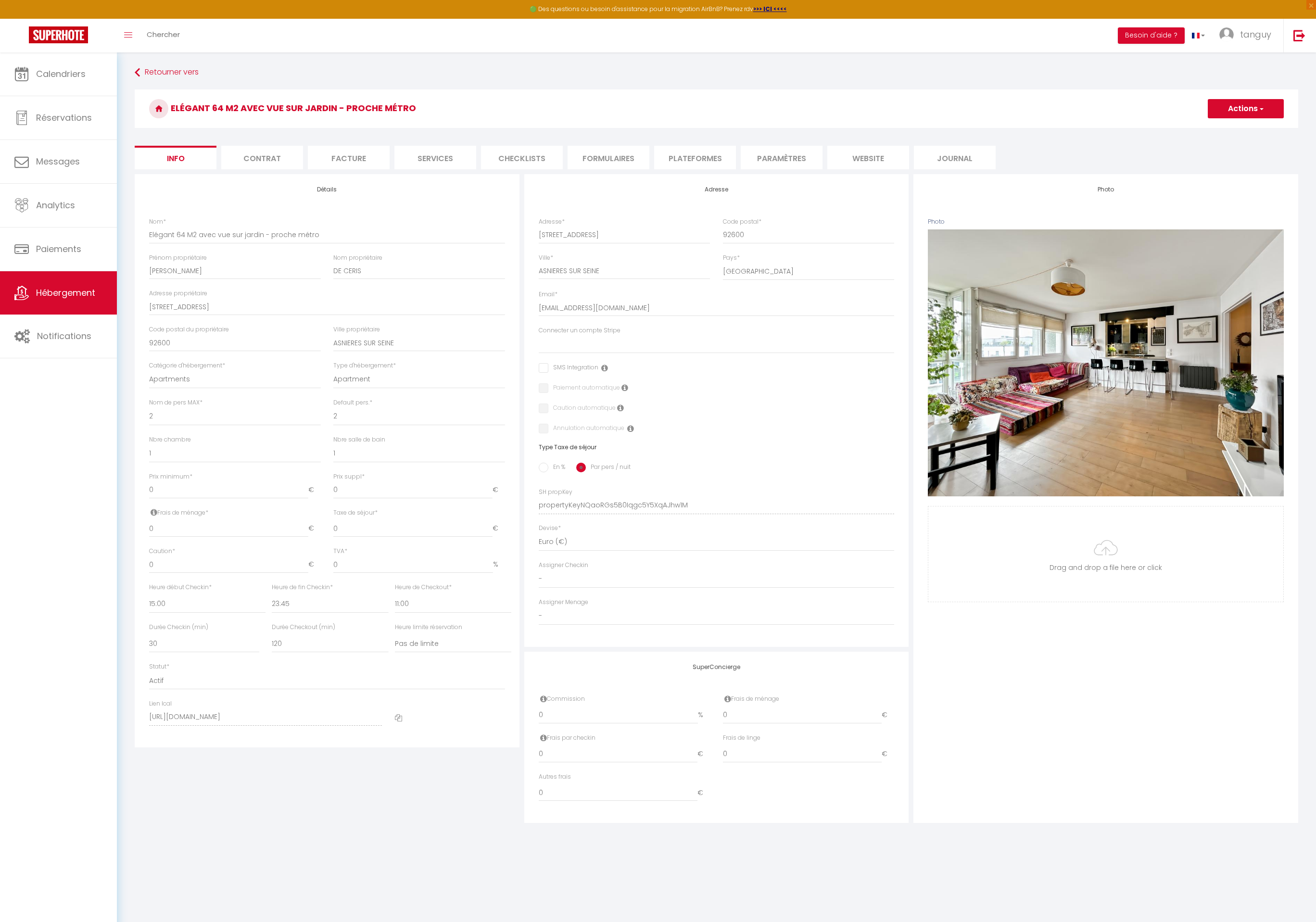
select select
checkbox input "false"
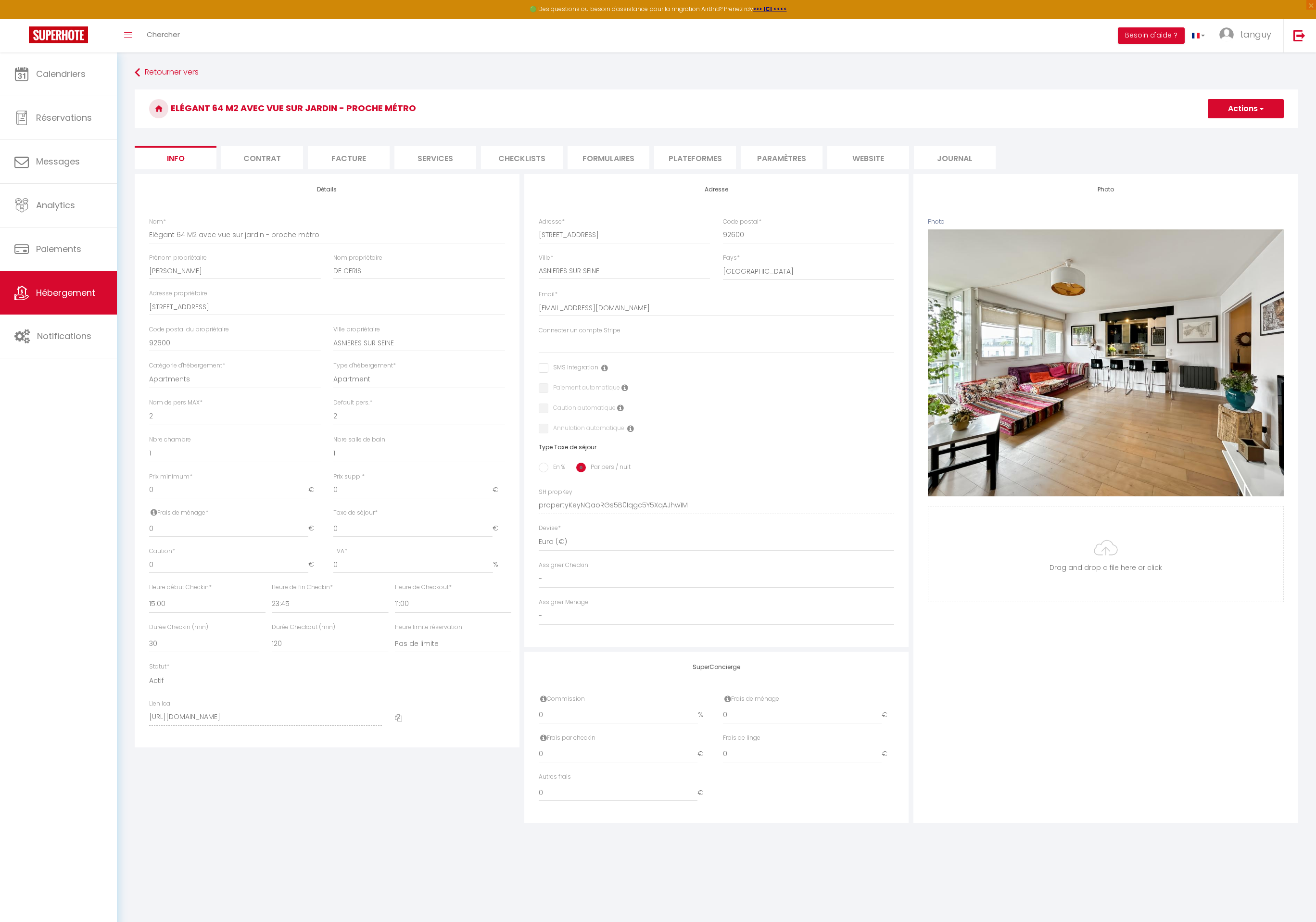
select select "EUR"
select select "9449-1356310924874363884"
drag, startPoint x: 709, startPoint y: 154, endPoint x: 631, endPoint y: 226, distance: 106.2
click at [709, 154] on li "Plateformes" at bounding box center [695, 158] width 82 height 24
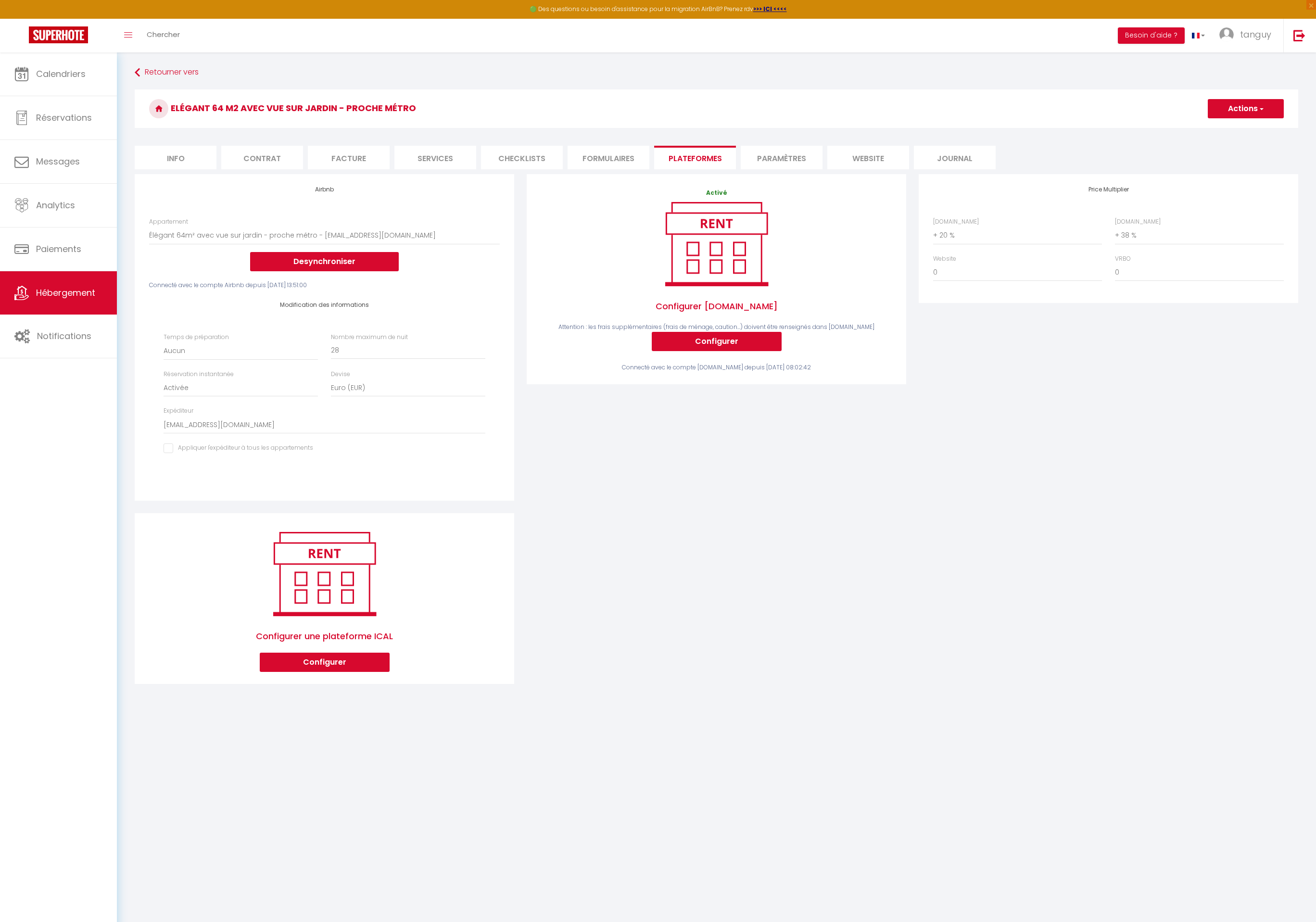
click at [239, 434] on div "Temps de préparation Aucun 1 nuit avant et après chaque réservation 2 nuits ava…" at bounding box center [324, 398] width 334 height 131
click at [243, 428] on select "[EMAIL_ADDRESS][DOMAIN_NAME] [EMAIL_ADDRESS][DOMAIN_NAME] [EMAIL_ADDRESS][DOMAI…" at bounding box center [324, 425] width 322 height 18
click at [85, 305] on link "Hébergement" at bounding box center [58, 293] width 117 height 43
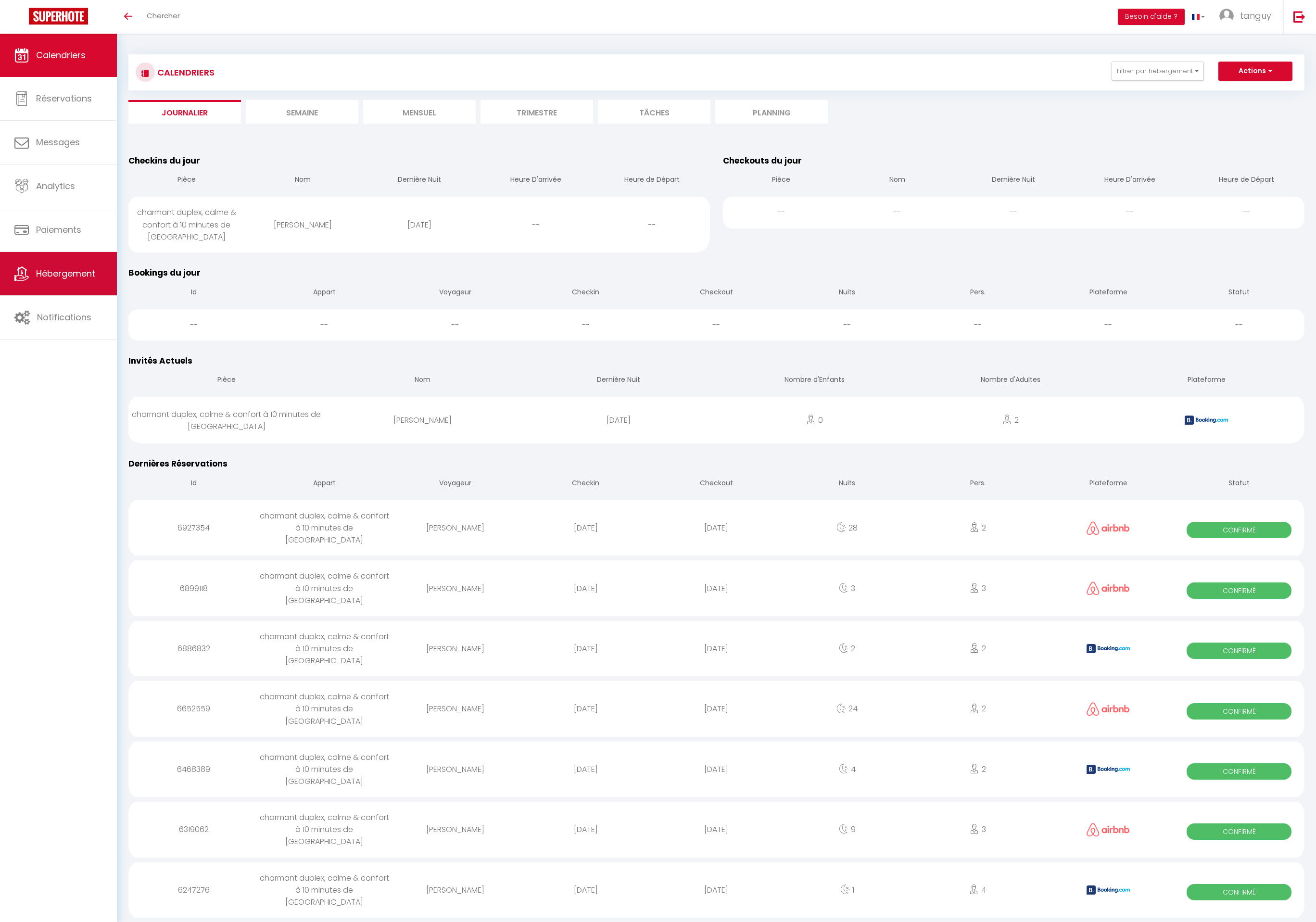
click at [43, 279] on span "Hébergement" at bounding box center [65, 273] width 59 height 12
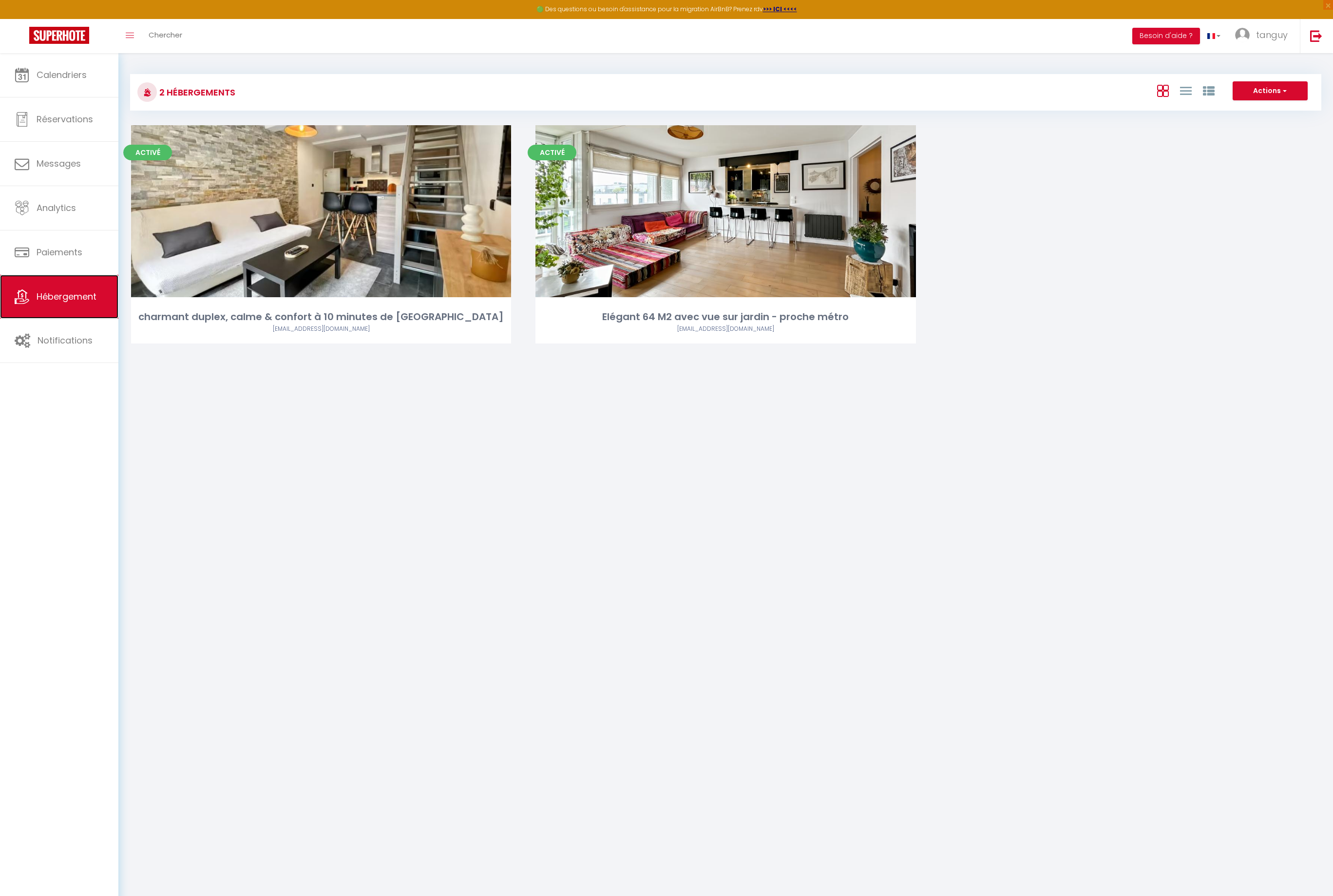
drag, startPoint x: 83, startPoint y: 306, endPoint x: 118, endPoint y: 294, distance: 37.0
click at [83, 306] on link "Hébergement" at bounding box center [59, 296] width 118 height 44
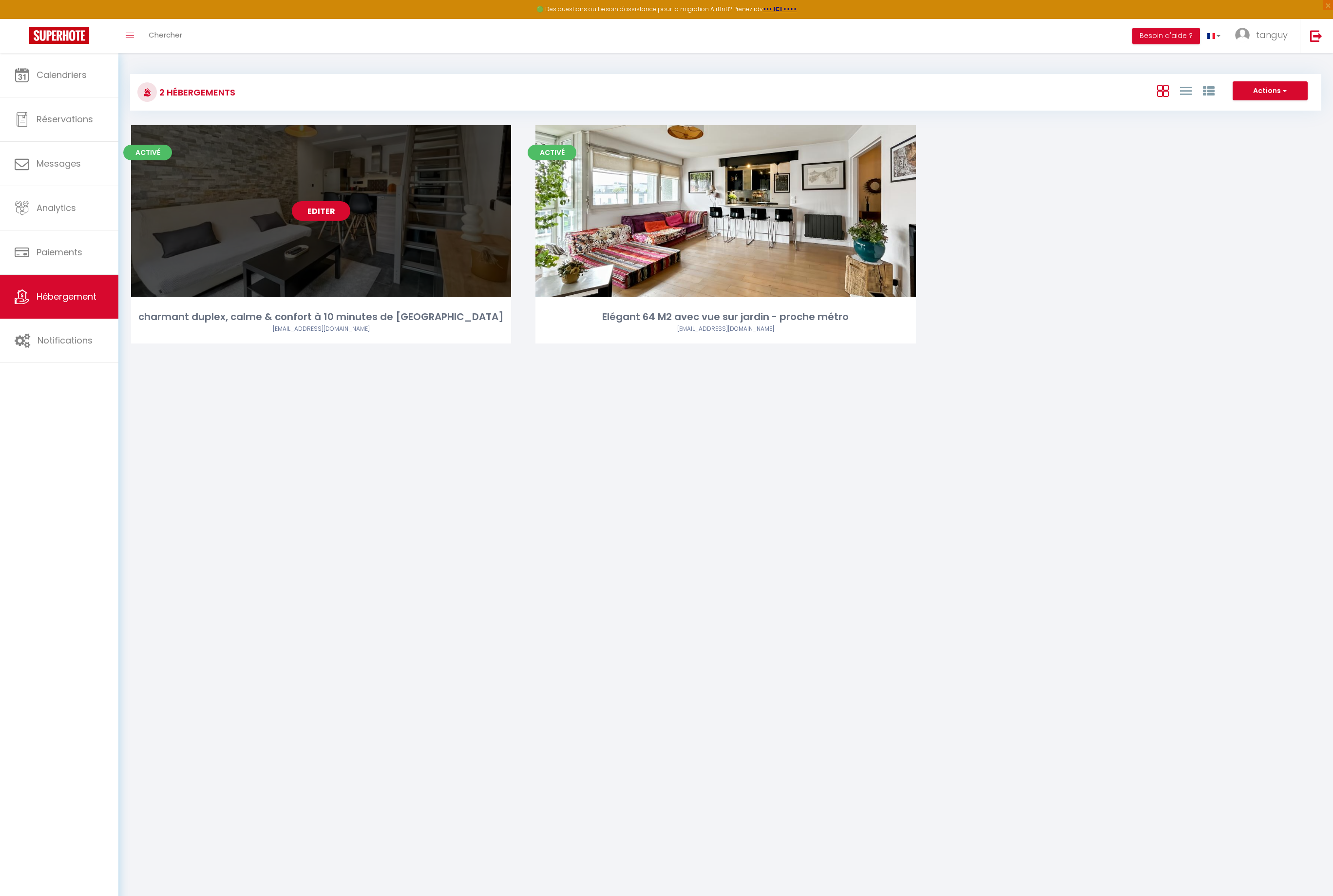
click at [313, 214] on link "Editer" at bounding box center [321, 211] width 59 height 20
click at [325, 214] on link "Editer" at bounding box center [321, 211] width 59 height 20
click at [343, 267] on div "Editer" at bounding box center [321, 211] width 380 height 172
click at [332, 221] on div "Editer" at bounding box center [321, 211] width 380 height 172
click at [332, 221] on div "Editer" at bounding box center [321, 211] width 380 height 172
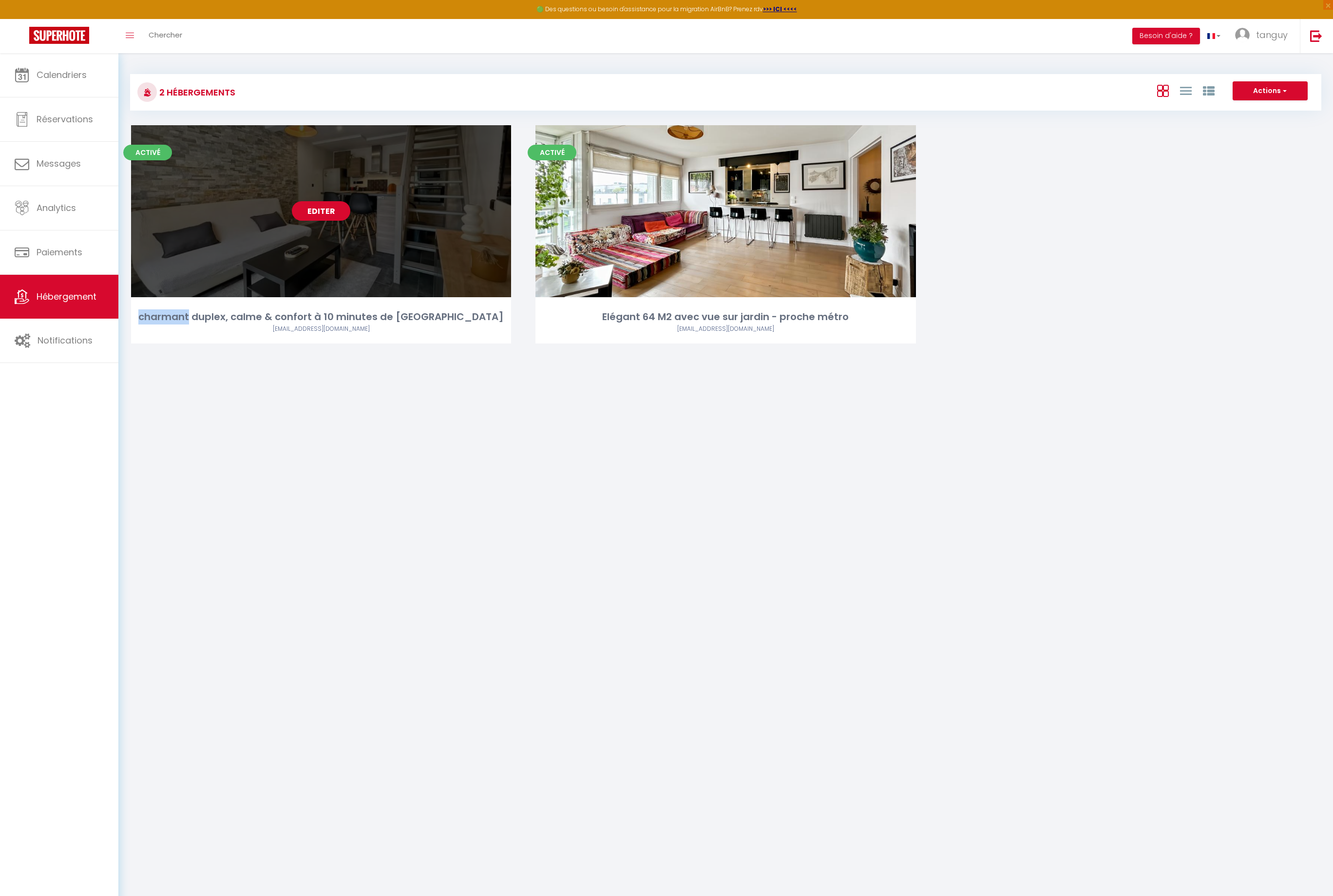
select select "3"
select select "2"
select select "1"
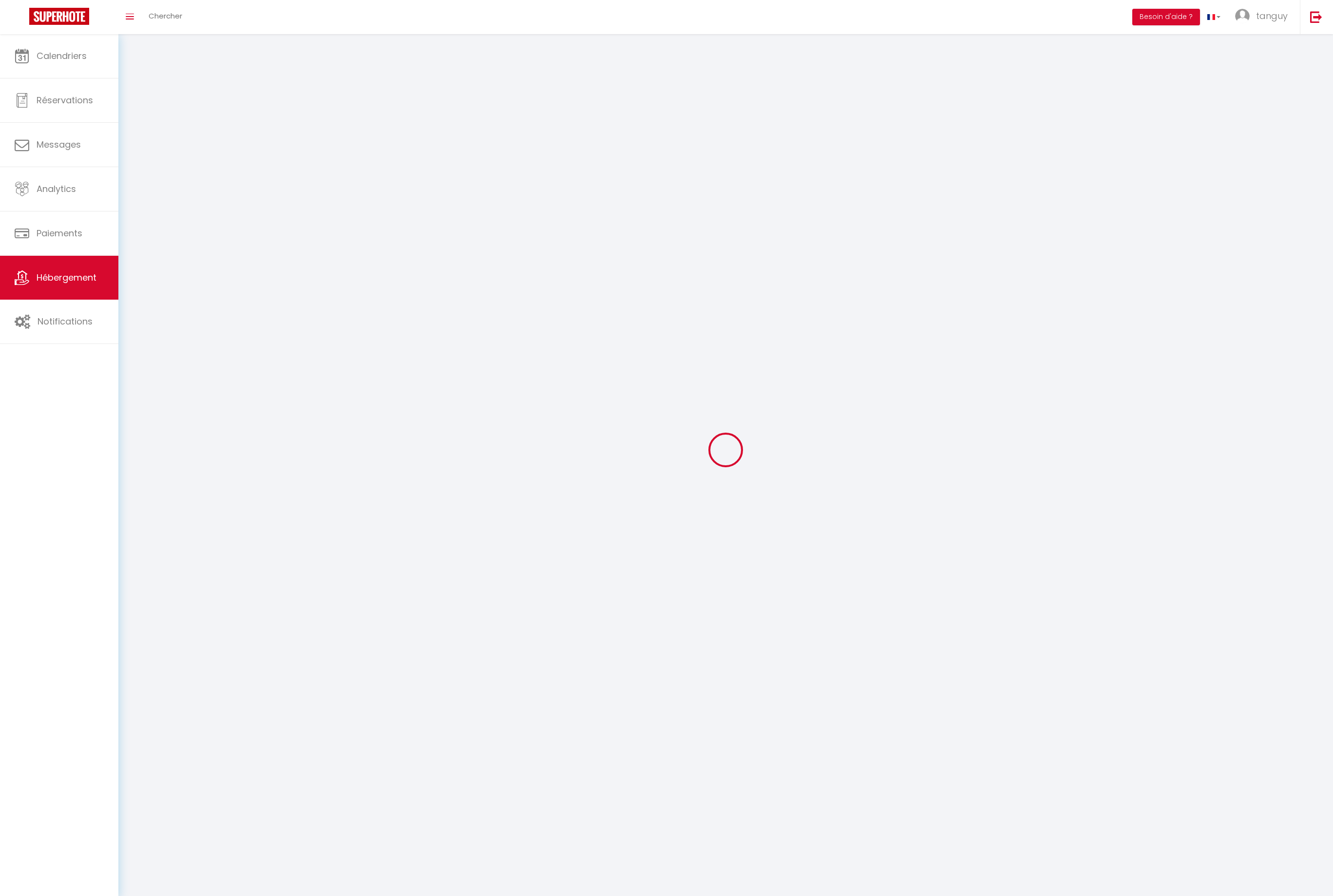
select select
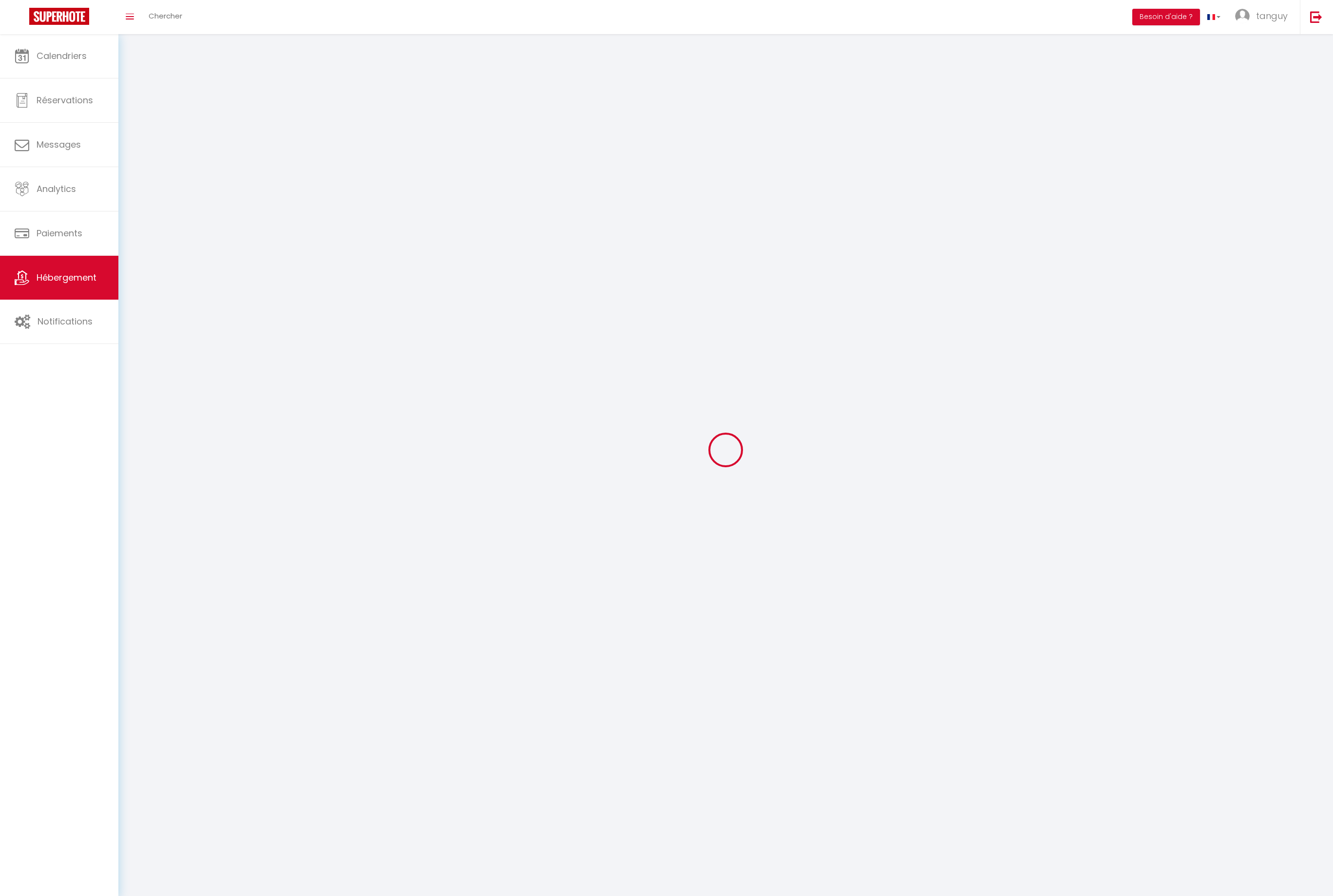
checkbox input "false"
select select
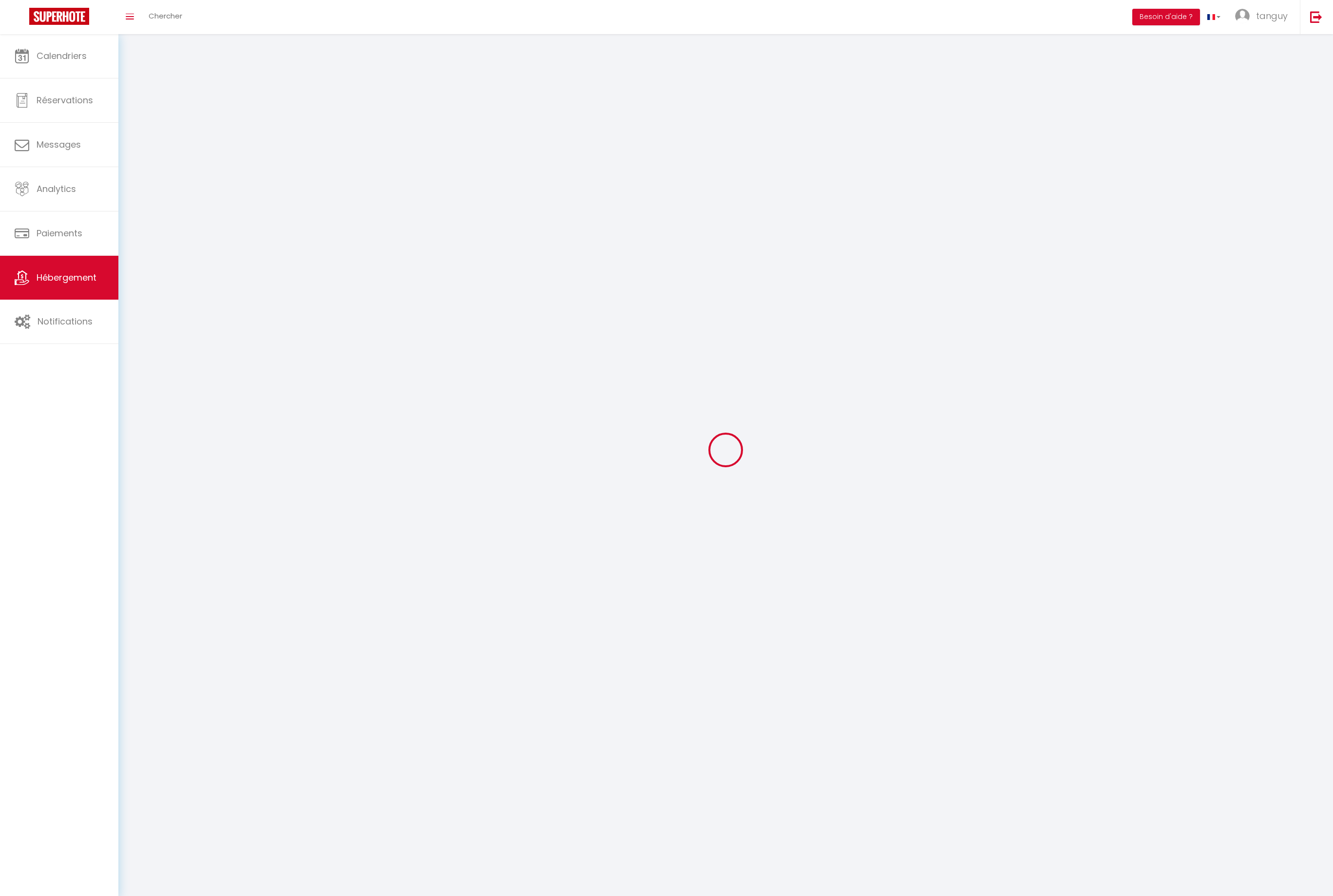
select select
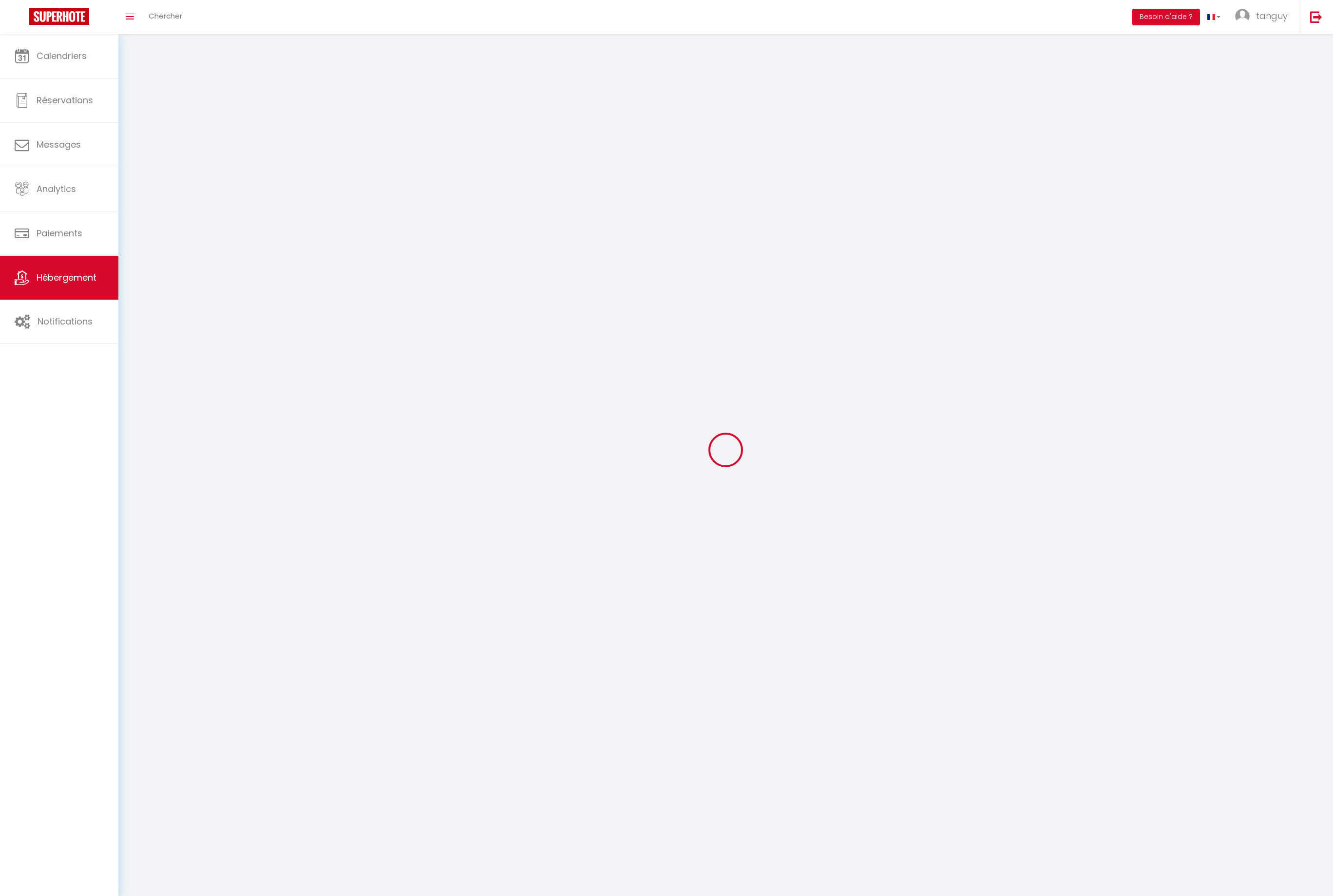
select select
checkbox input "false"
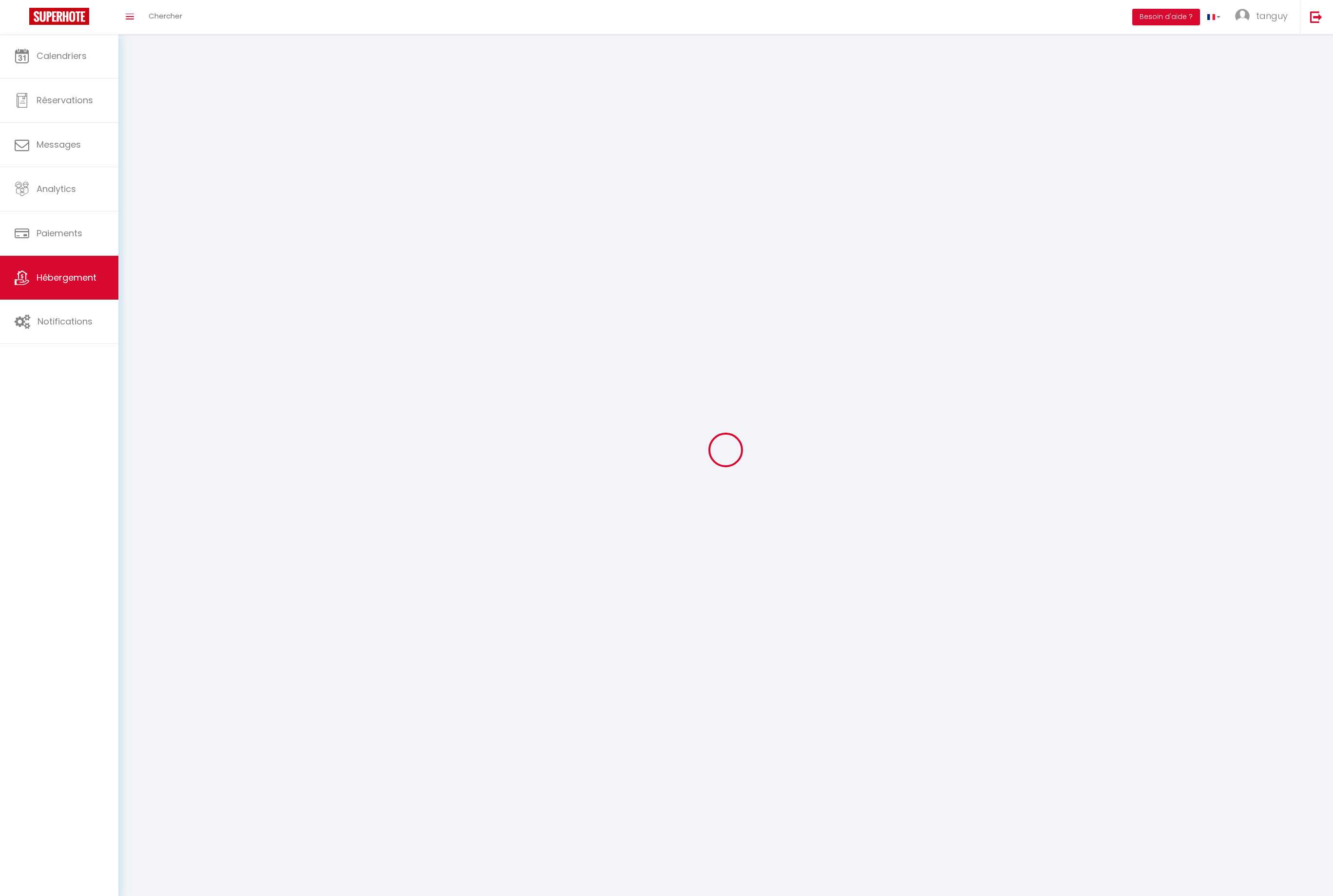
select select
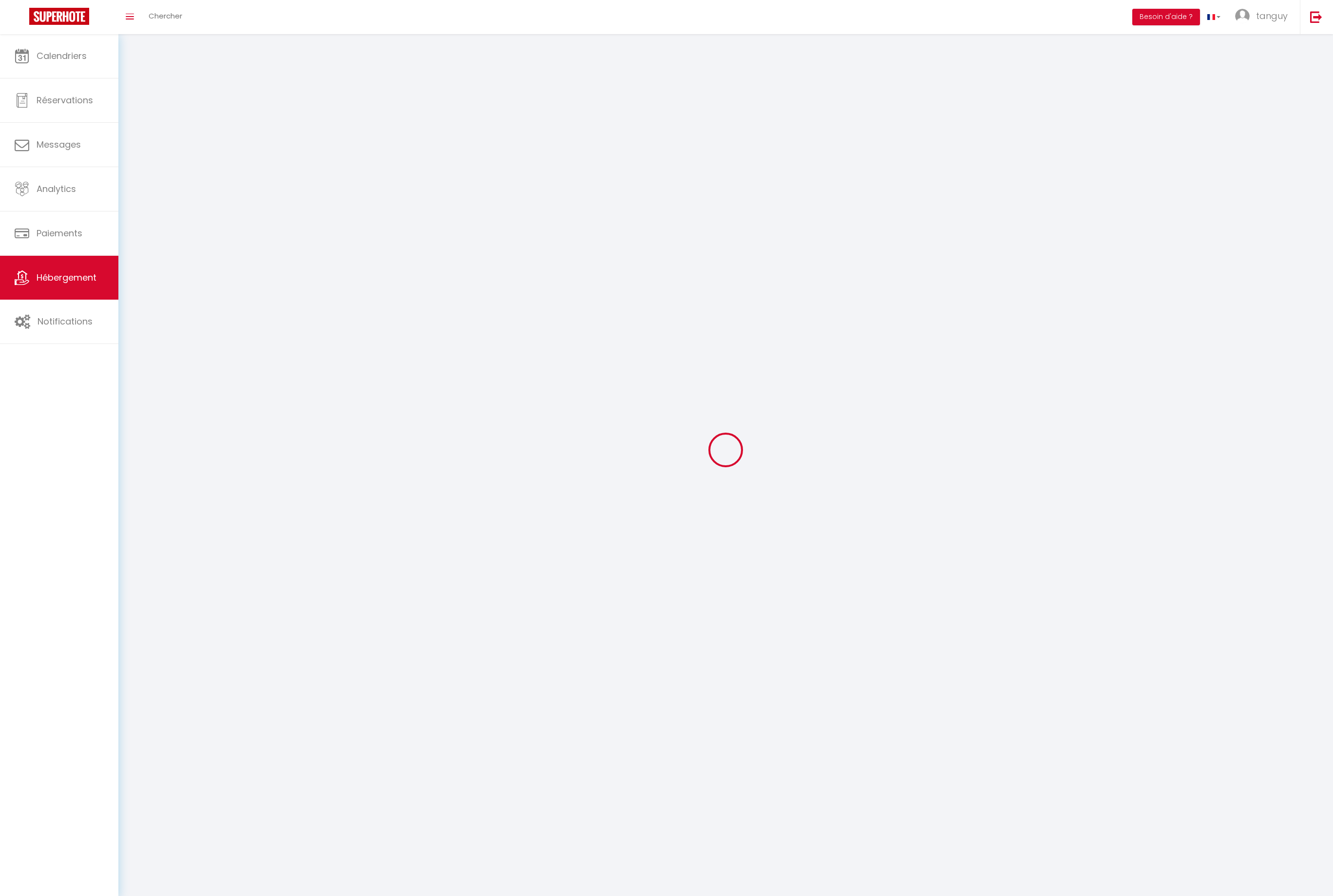
select select
checkbox input "false"
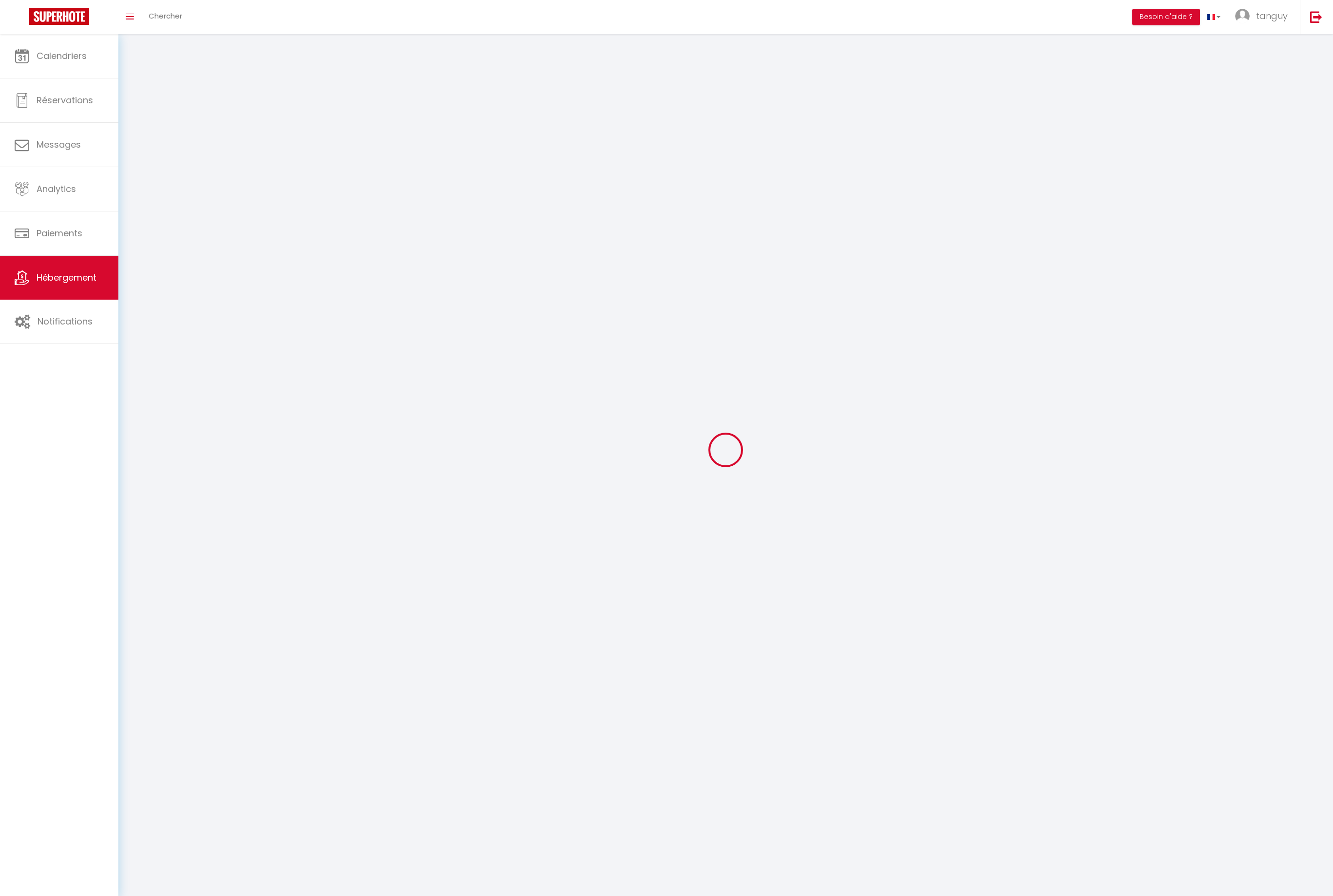
checkbox input "false"
select select
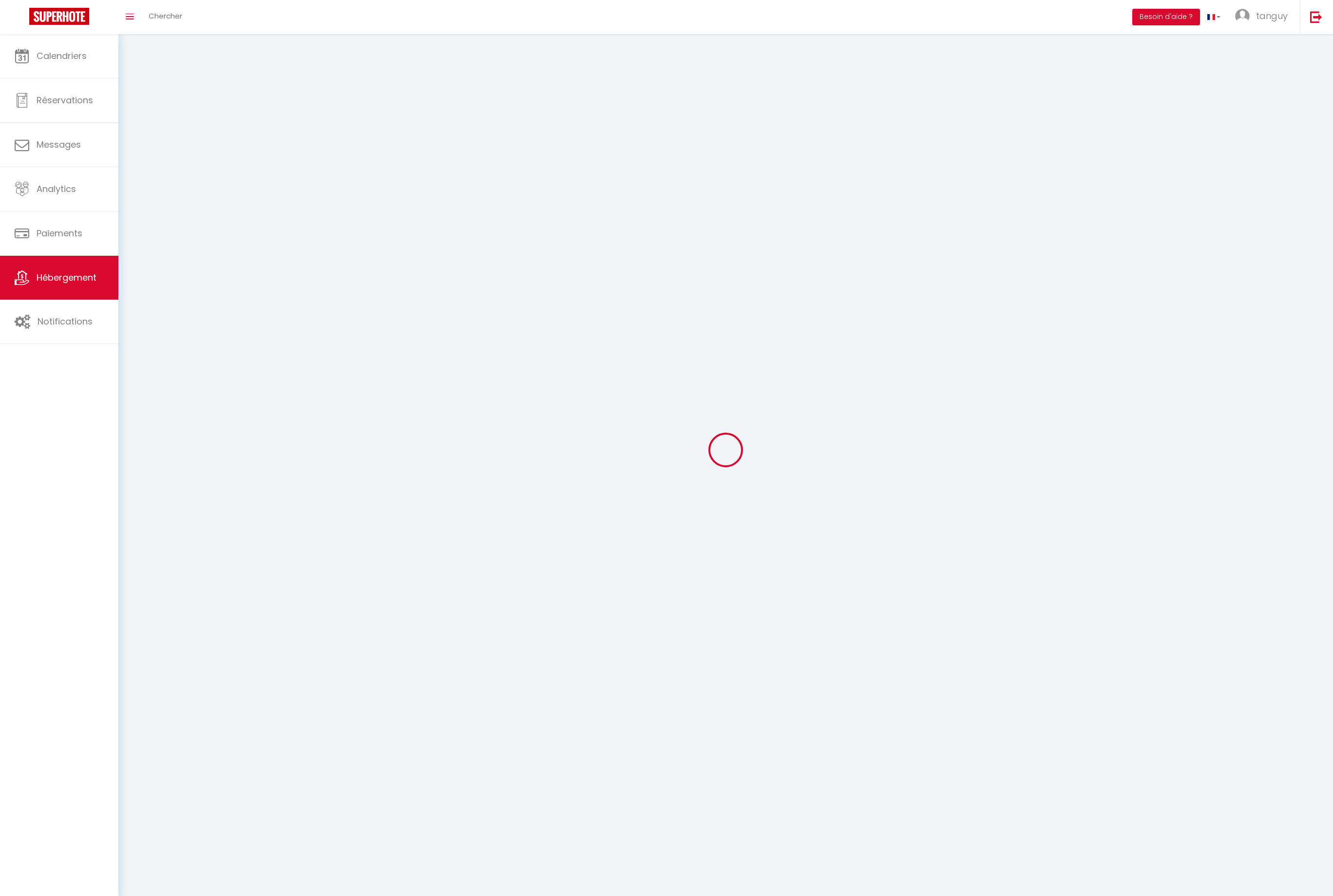
select select
checkbox input "false"
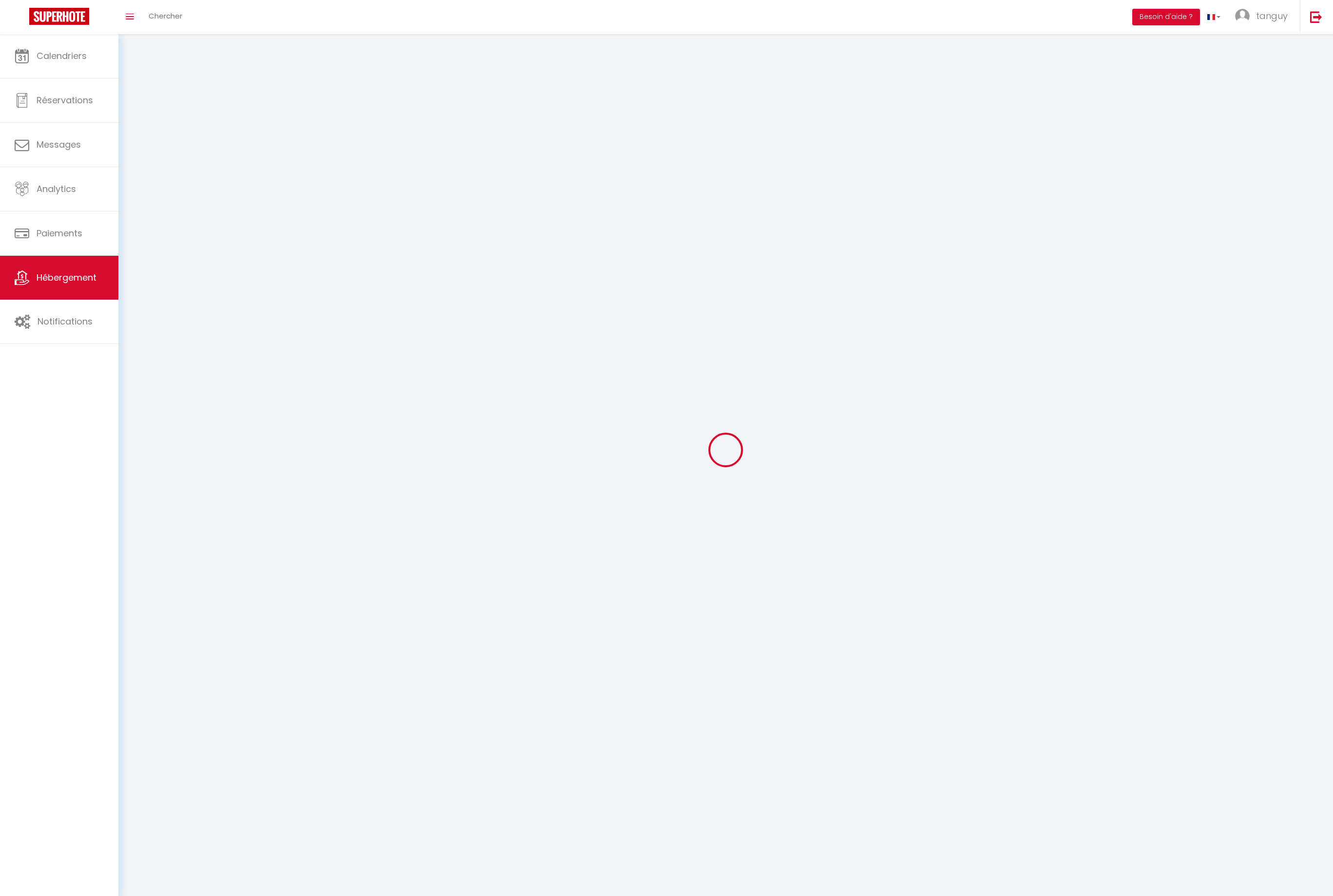
checkbox input "false"
select select
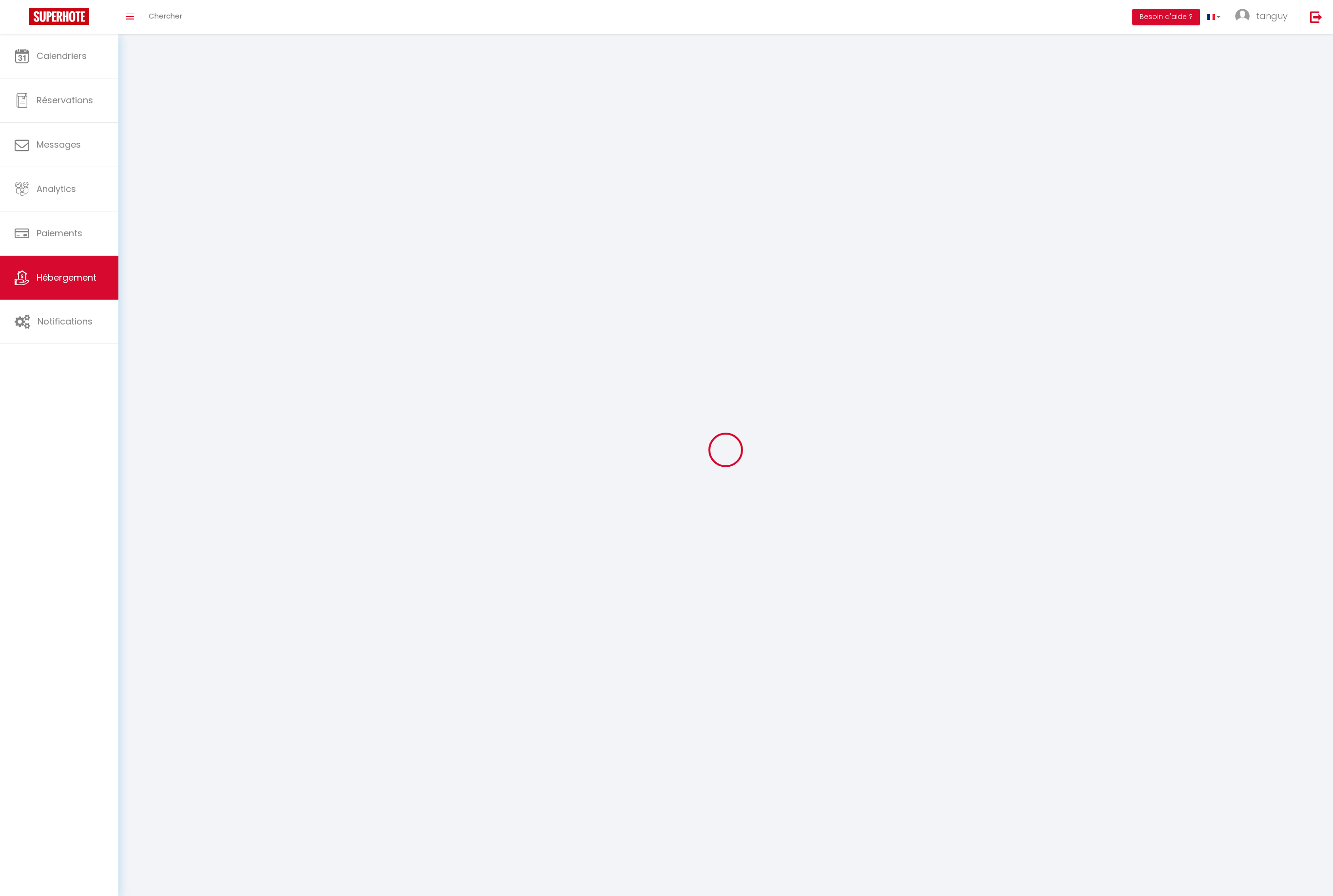
select select
checkbox input "false"
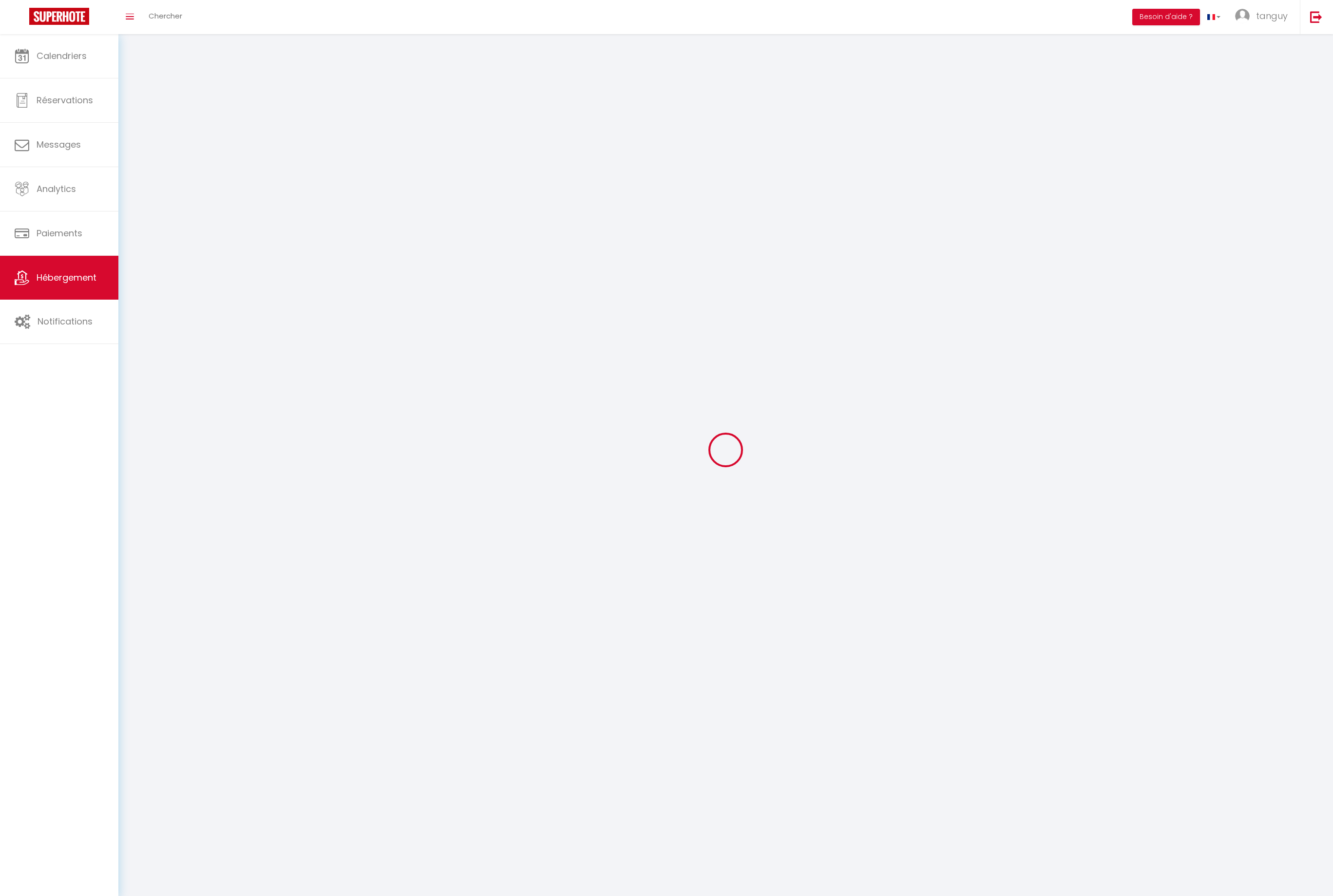
checkbox input "false"
select select
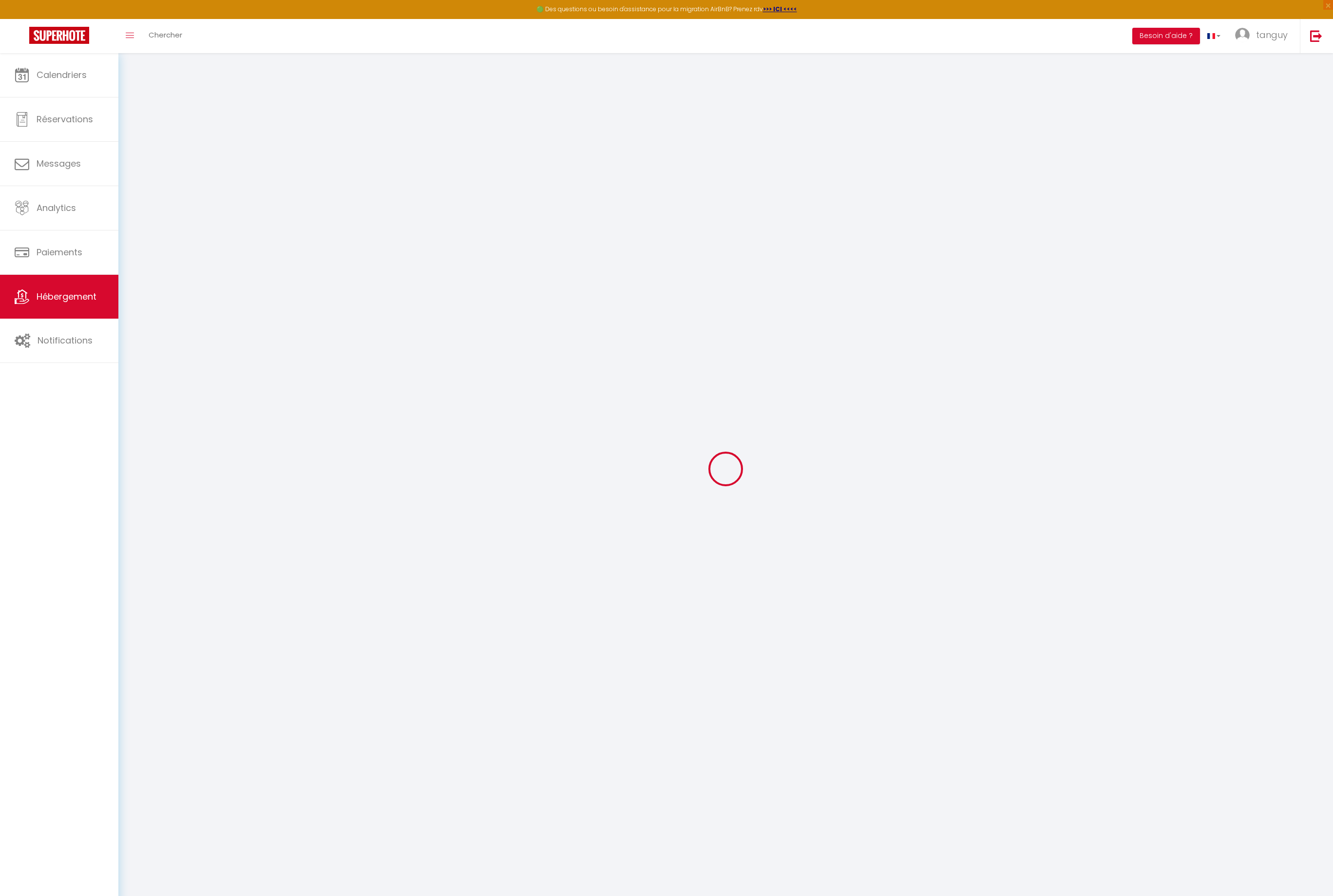
checkbox input "true"
checkbox input "false"
checkbox input "true"
checkbox input "false"
select select "16:00"
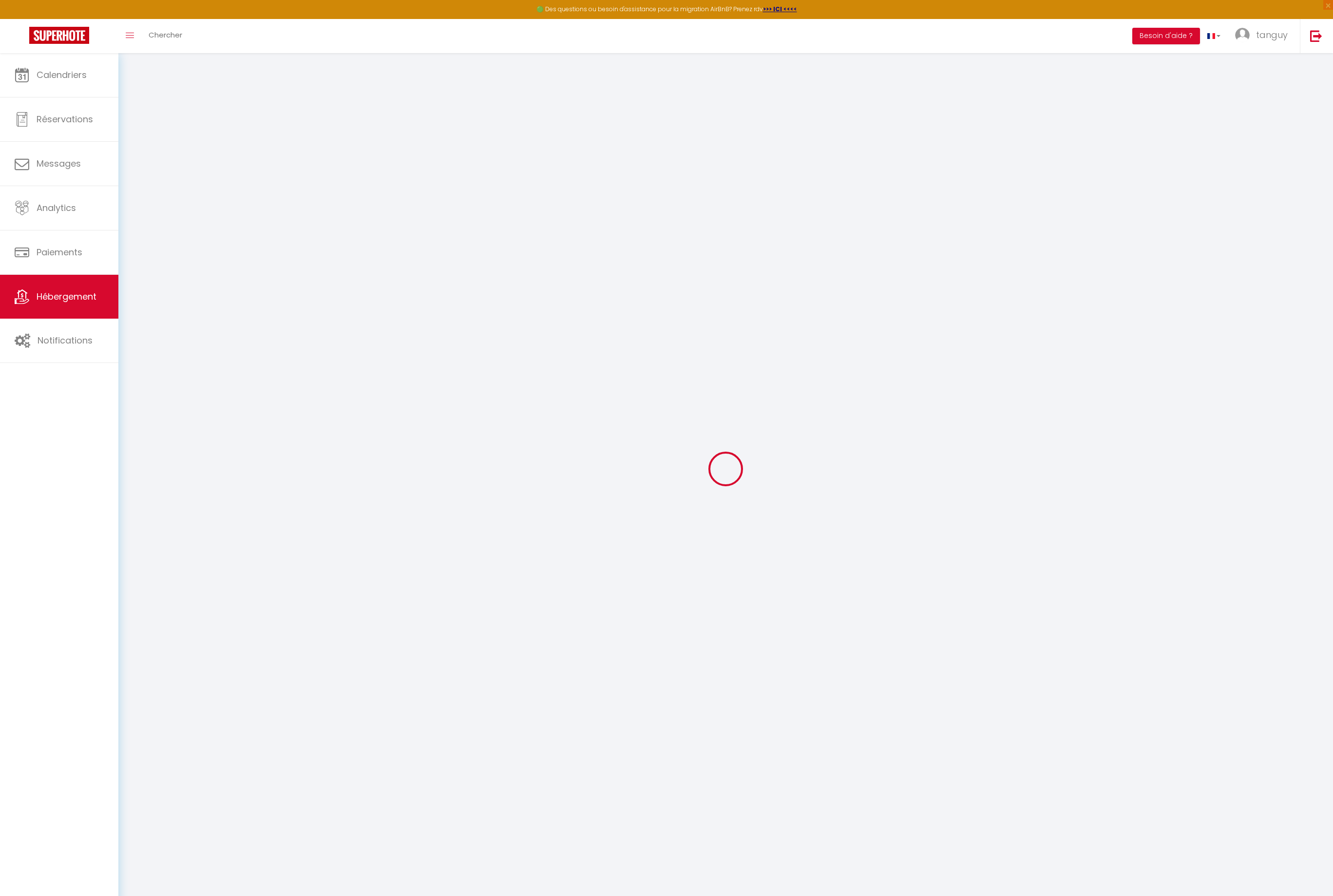
select select "23:45"
select select "11:00"
select select "30"
select select "120"
select select "+ 20 %"
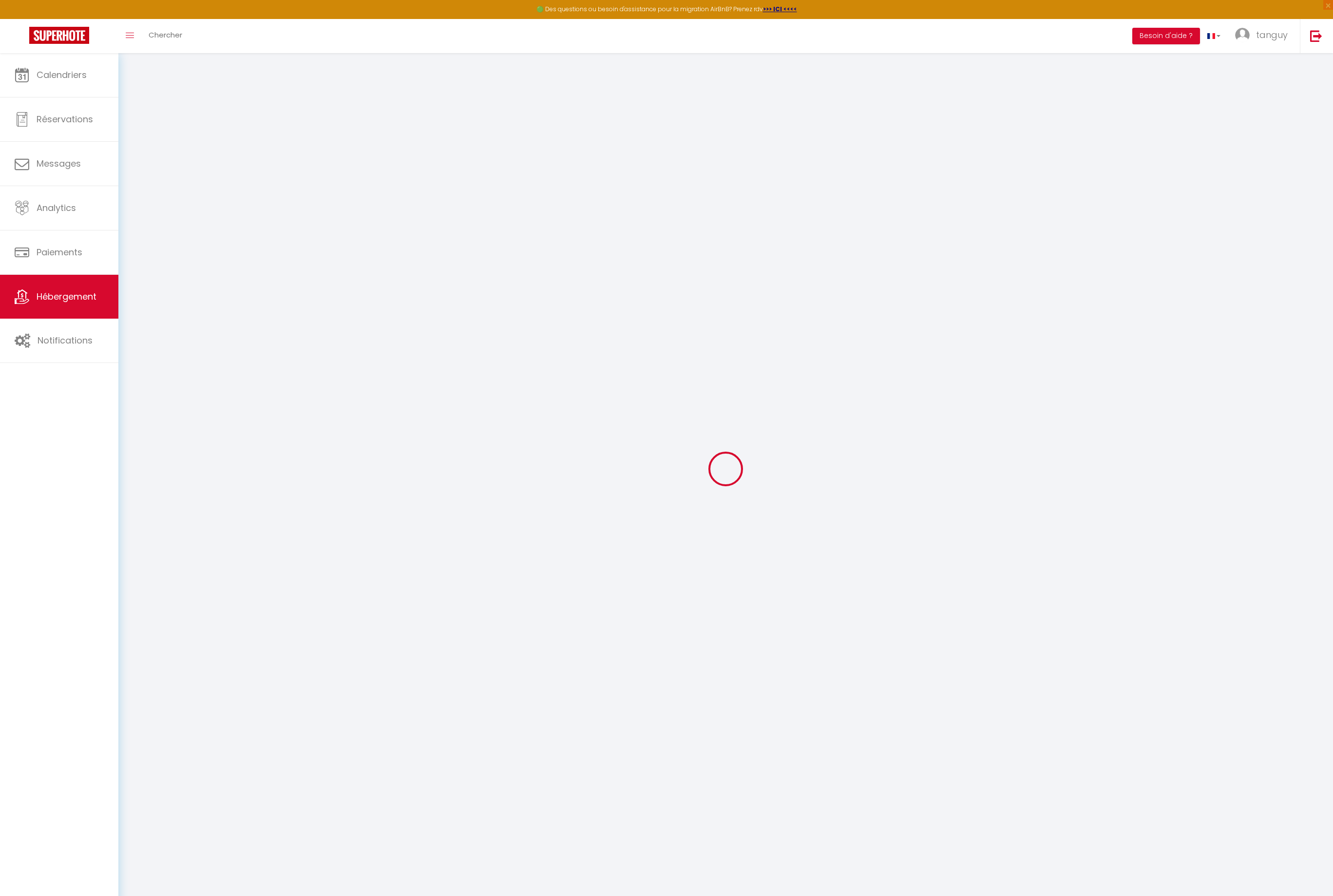
select select "+ 38 %"
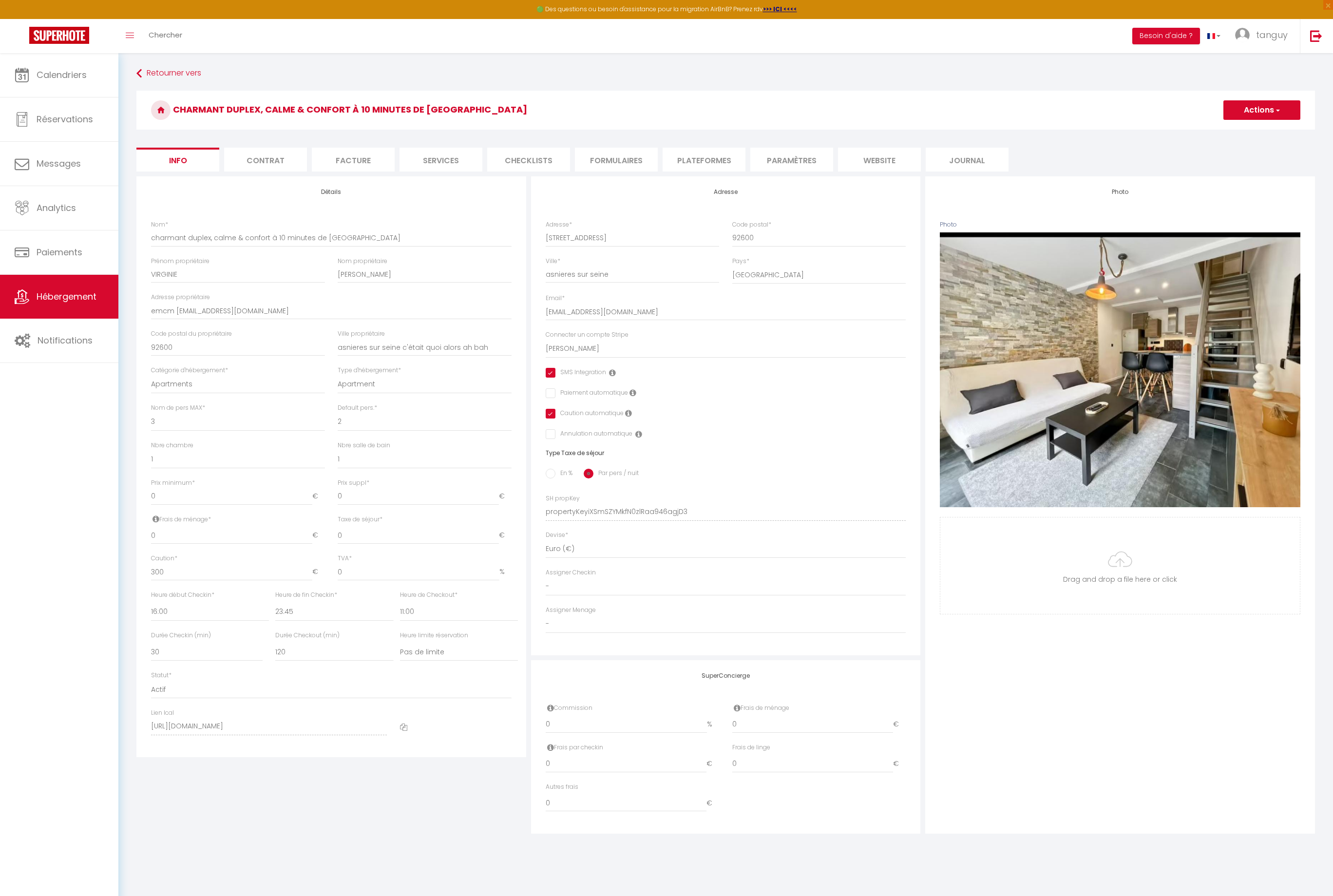
checkbox input "true"
checkbox input "false"
checkbox input "true"
checkbox input "false"
select select "well_reviewed_guests"
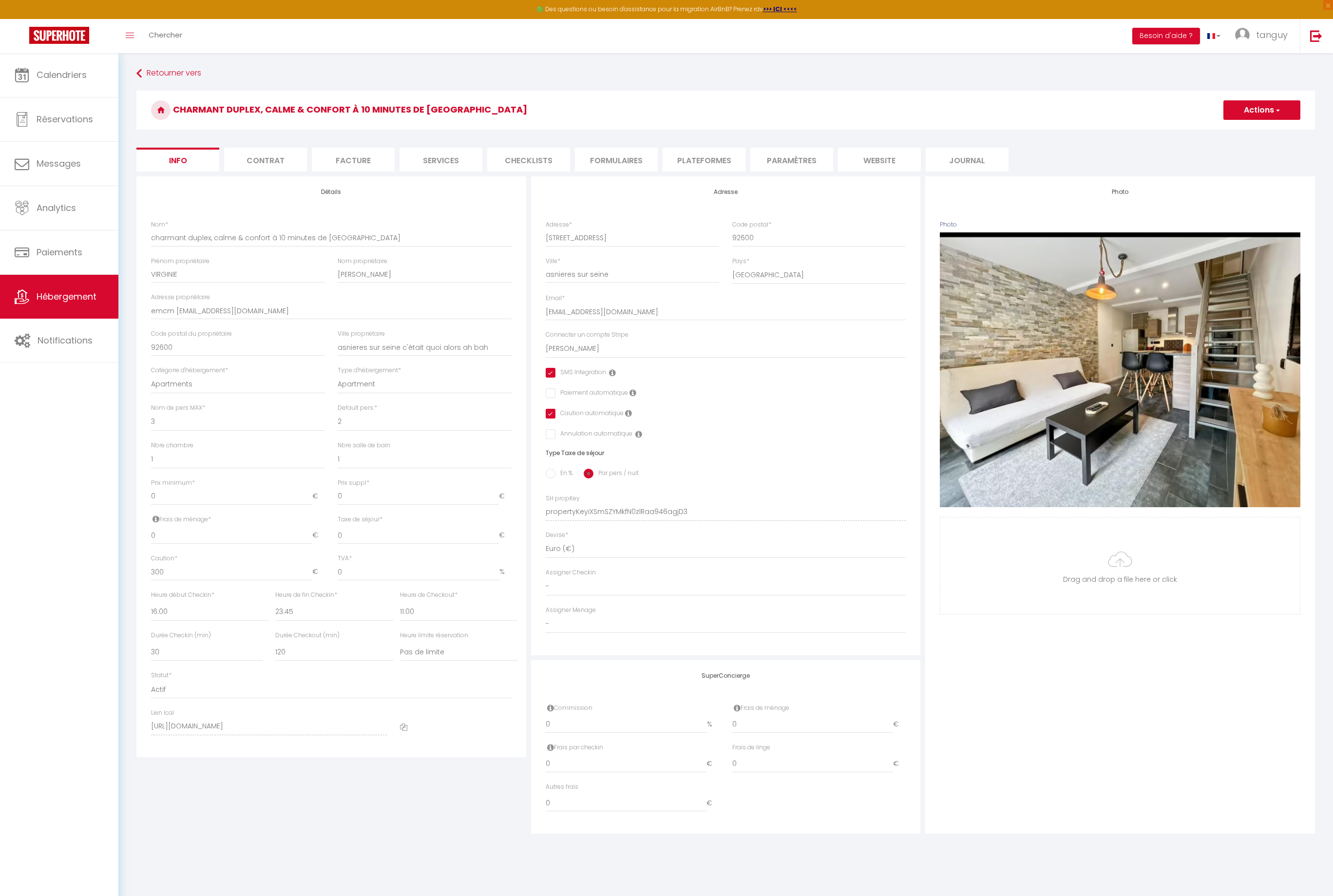
select select "EUR"
select select
select select "22790-1405227217995636683"
click at [691, 157] on li "Plateformes" at bounding box center [704, 160] width 83 height 24
select select
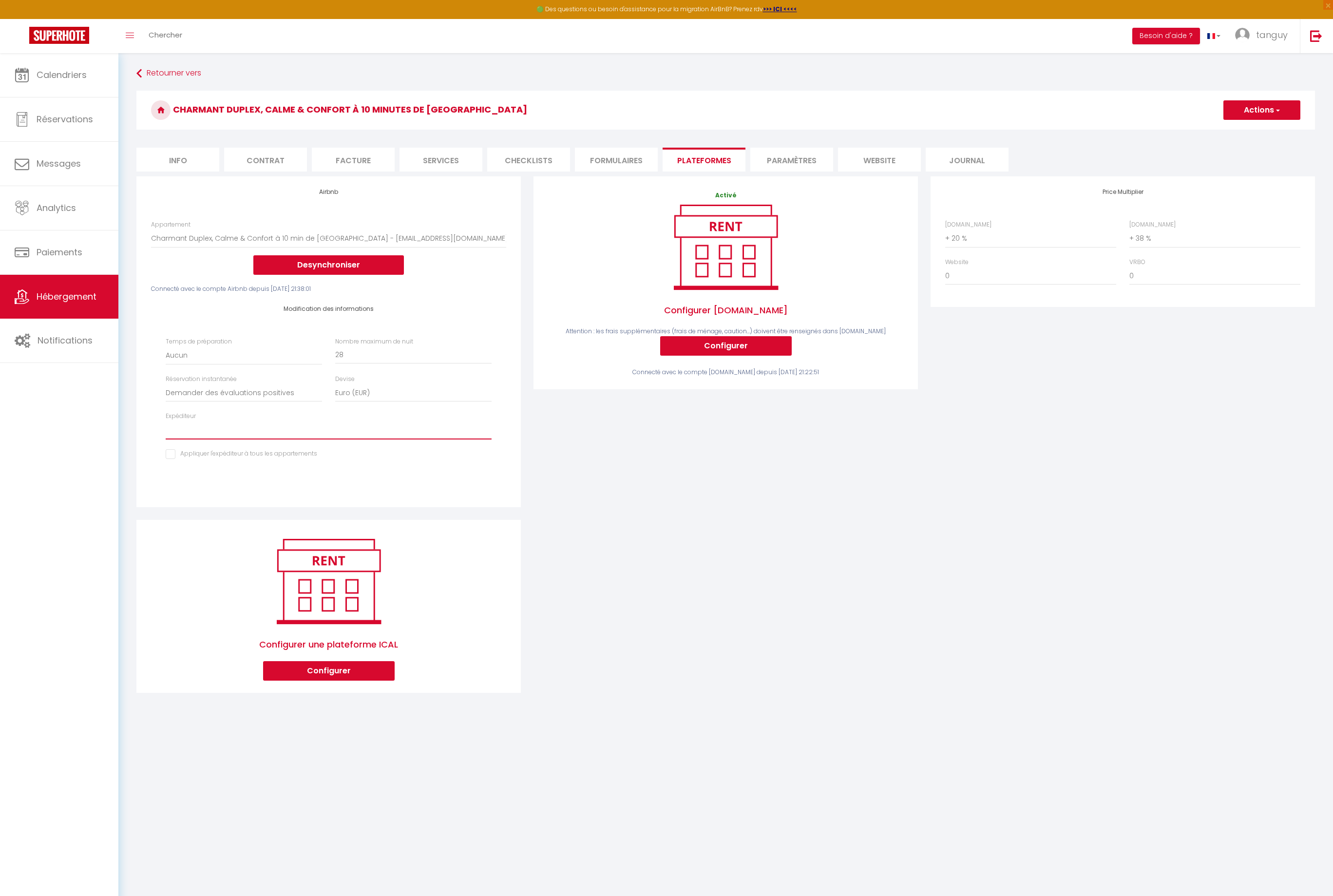
click at [197, 432] on select "[EMAIL_ADDRESS][DOMAIN_NAME] [EMAIL_ADDRESS][DOMAIN_NAME] [EMAIL_ADDRESS][DOMAI…" at bounding box center [328, 430] width 326 height 18
click at [1246, 116] on button "Actions" at bounding box center [1262, 110] width 77 height 20
